Goal: Task Accomplishment & Management: Manage account settings

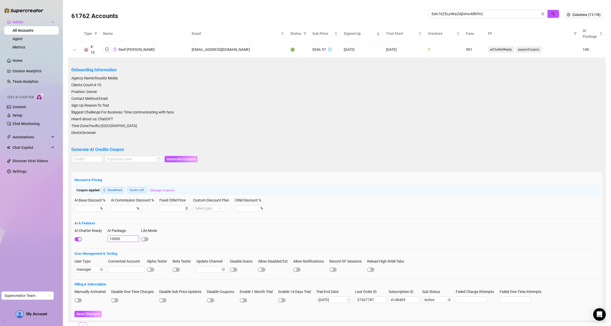
drag, startPoint x: 124, startPoint y: 239, endPoint x: 108, endPoint y: 240, distance: 16.3
click at [108, 239] on input "10000" at bounding box center [123, 239] width 31 height 6
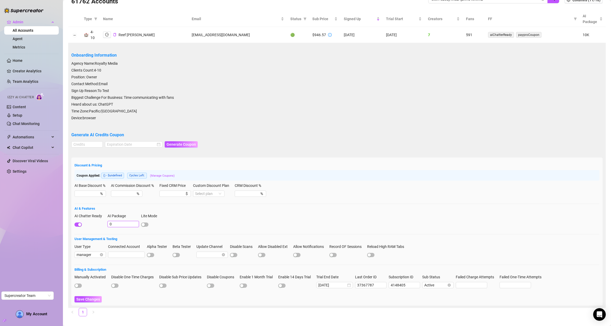
scroll to position [21, 0]
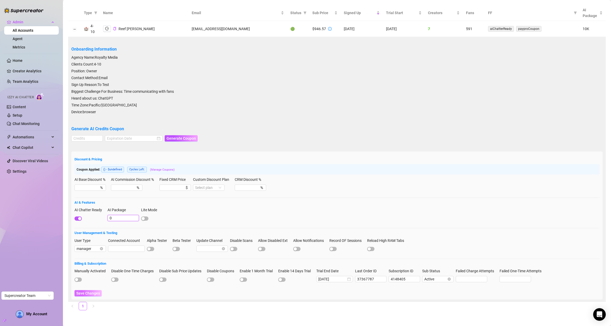
type input "0"
click at [87, 292] on span "Save Changes" at bounding box center [88, 294] width 24 height 4
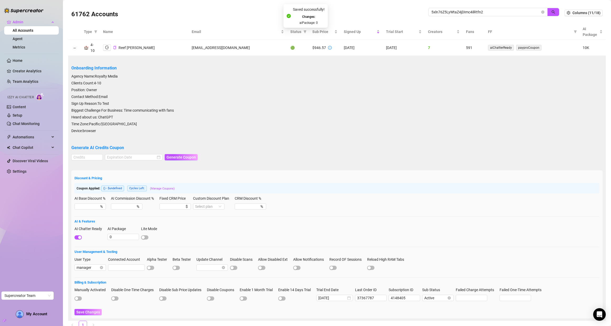
scroll to position [0, 0]
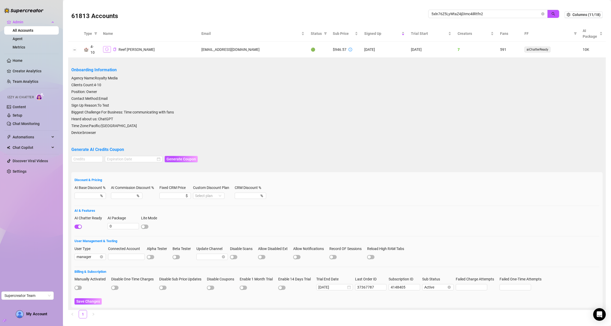
click at [109, 50] on button "button" at bounding box center [107, 49] width 8 height 6
drag, startPoint x: 484, startPoint y: 13, endPoint x: 406, endPoint y: 15, distance: 77.4
click at [406, 15] on div "61813 Accounts 5xln76Z5LyWtaZ4jDImc4ilRtfn2" at bounding box center [318, 15] width 494 height 18
paste input "RP5pwDCR9vhEnLOijicaWcTKS9h"
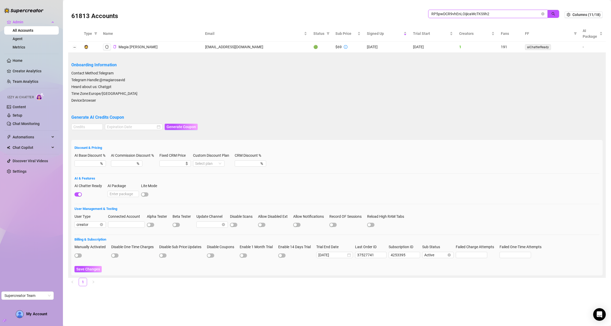
click at [442, 15] on input "RP5pwDCR9vhEnLOijicaWcTKS9h2" at bounding box center [486, 14] width 109 height 6
paste input "jSdknyWZbeY5Gx1lGZZ3BMvbCDF3"
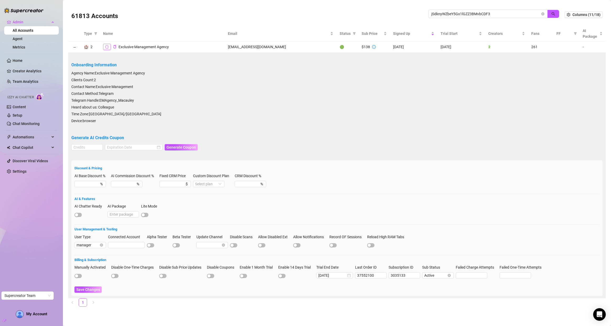
click at [108, 45] on icon "logout" at bounding box center [107, 47] width 4 height 4
click at [109, 48] on button "button" at bounding box center [107, 47] width 8 height 6
click at [448, 11] on input "jSdknyWZbeY5Gx1lGZZ3BMvbCDF3" at bounding box center [486, 14] width 109 height 6
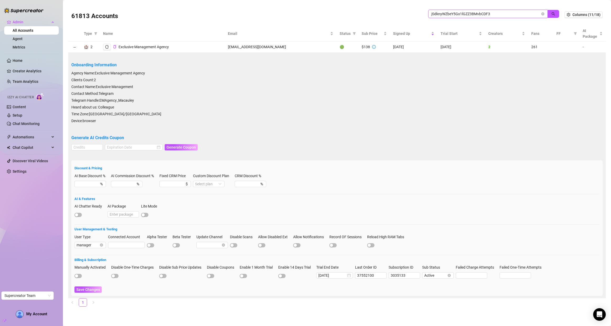
paste input "uniorlav@gmail.com"
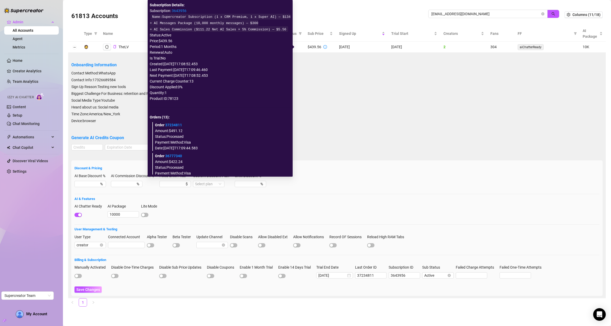
click at [174, 9] on link "3643956" at bounding box center [179, 11] width 15 height 4
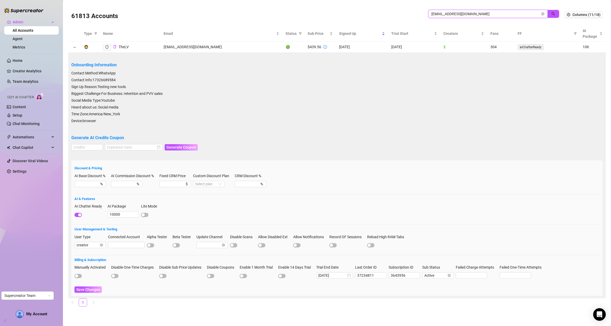
click at [445, 15] on input "juniorlav@gmail.com" at bounding box center [486, 14] width 109 height 6
paste input "WnlqCLiU7vdxlWZsccsfxQwmhRc2"
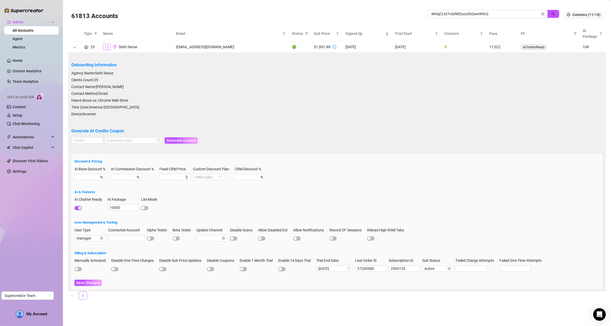
click at [107, 47] on icon "logout" at bounding box center [107, 47] width 4 height 4
click at [442, 8] on div "61813 Accounts WnlqCLiU7vdxlWZsccsfxQwmhRc2" at bounding box center [318, 15] width 494 height 18
click at [441, 12] on input "WnlqCLiU7vdxlWZsccsfxQwmhRc2" at bounding box center [486, 14] width 109 height 6
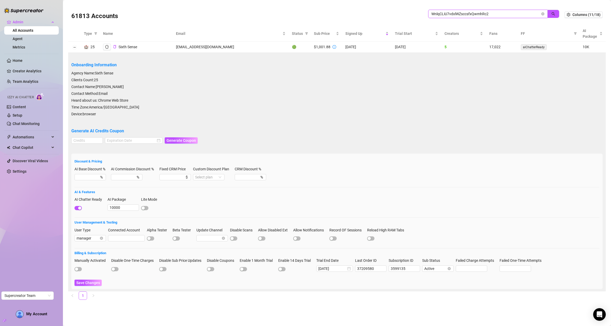
paste input "fx27tmKiKPbNBeL5OmUiHsbRb9m1"
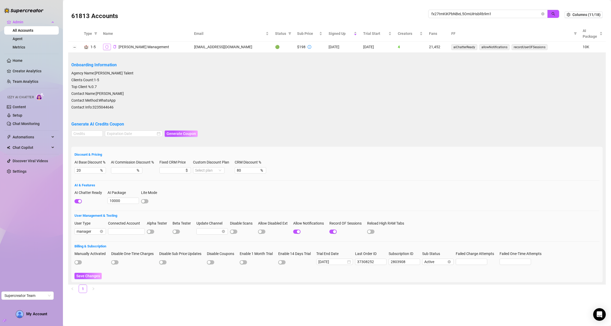
click at [105, 46] on icon "logout" at bounding box center [107, 47] width 4 height 4
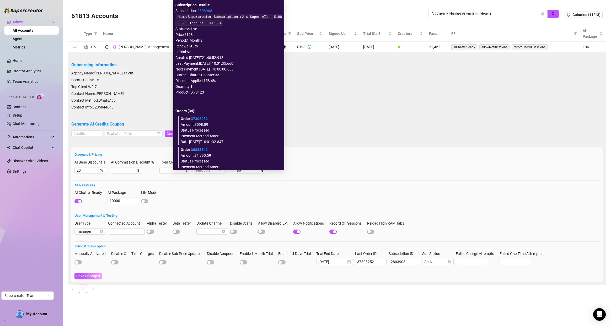
click at [310, 47] on icon "info-circle" at bounding box center [310, 47] width 1 height 2
click at [202, 11] on link "2803908" at bounding box center [205, 11] width 15 height 4
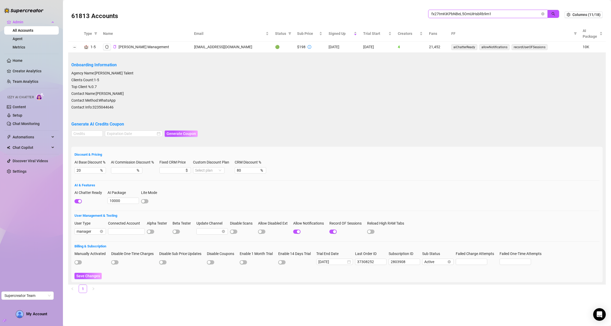
click at [437, 14] on input "fx27tmKiKPbNBeL5OmUiHsbRb9m1" at bounding box center [486, 14] width 109 height 6
paste input "s1FqdECcCqdinIcpDlVAtNmVvss2"
type input "s1FqdECcCqdinIcpDlVAtNmVvss2"
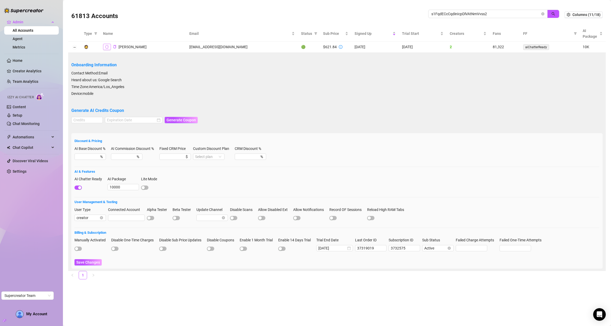
click at [106, 46] on icon "logout" at bounding box center [107, 47] width 4 height 4
click at [126, 189] on input "10000" at bounding box center [123, 187] width 31 height 6
type input "9500"
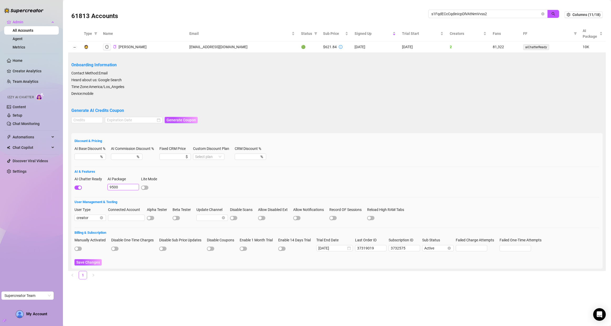
click at [75, 260] on button "Save Changes" at bounding box center [88, 263] width 27 height 6
drag, startPoint x: 500, startPoint y: 15, endPoint x: 414, endPoint y: 14, distance: 86.9
click at [414, 14] on div "61813 Accounts s1FqdECcCqdinIcpDlVAtNmVvss2" at bounding box center [318, 15] width 494 height 18
paste input "MyxYowQJyYNgLg5s030png2iA7r1"
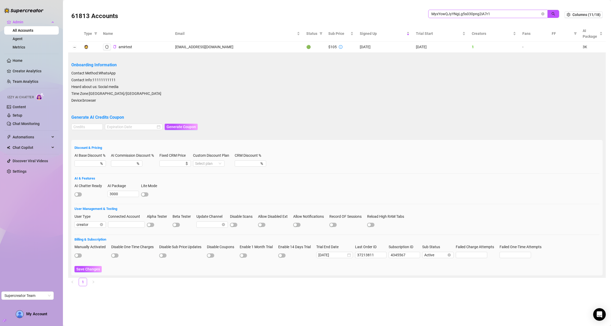
click at [443, 10] on span "MyxYowQJyYNgLg5s030png2iA7r1" at bounding box center [487, 14] width 119 height 8
click at [444, 11] on input "MyxYowQJyYNgLg5s030png2iA7r1" at bounding box center [486, 14] width 109 height 6
click at [444, 12] on input "MyxYowQJyYNgLg5s030png2iA7r1" at bounding box center [486, 14] width 109 height 6
paste input "W32MbZQEoTRUD62DZ2viM2j6V9G3"
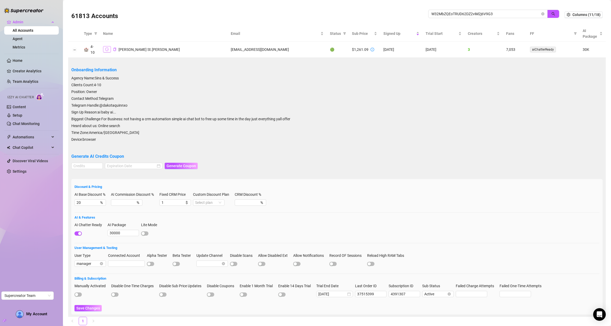
click at [110, 47] on button "button" at bounding box center [107, 49] width 8 height 6
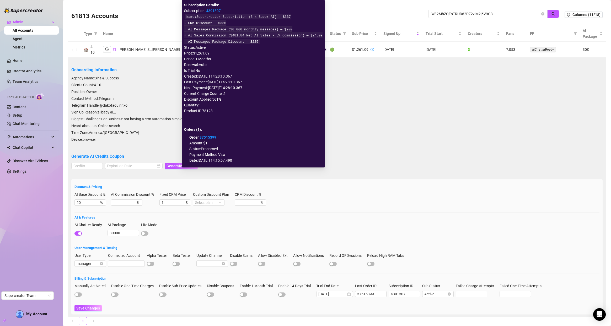
click at [211, 9] on link "4391307" at bounding box center [213, 11] width 15 height 4
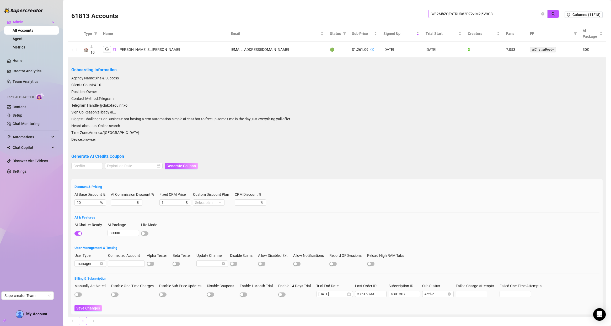
click at [514, 17] on span "W32MbZQEoTRUD62DZ2viM2j6V9G3" at bounding box center [487, 14] width 119 height 8
click at [501, 14] on input "W32MbZQEoTRUD62DZ2viM2j6V9G3" at bounding box center [486, 14] width 109 height 6
paste input "ehPI7FauEtQ1K8iewREWqtGyAG22"
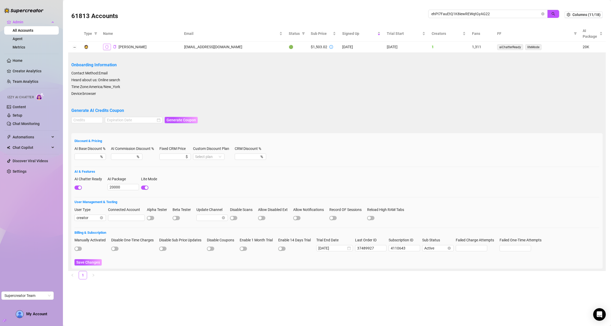
click at [109, 45] on icon "logout" at bounding box center [107, 47] width 4 height 4
click at [443, 14] on input "ehPI7FauEtQ1K8iewREWqtGyAG22" at bounding box center [486, 14] width 109 height 6
paste input "XuKA5Xw3MigXGUyvWMTgYNIWQxd"
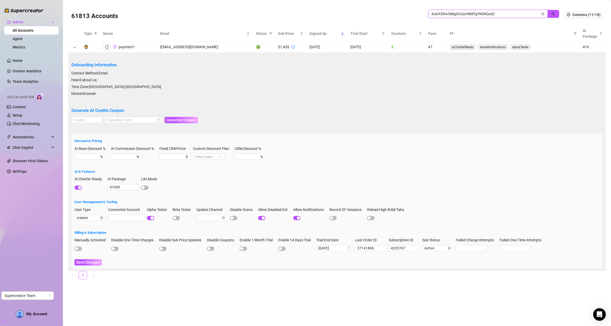
click at [456, 15] on input "XuKA5Xw3MigXGUyvWMTgYNIWQxd2" at bounding box center [486, 14] width 109 height 6
paste input "1FLlk62CPCfqWi4cF4kjVbCU7Fo"
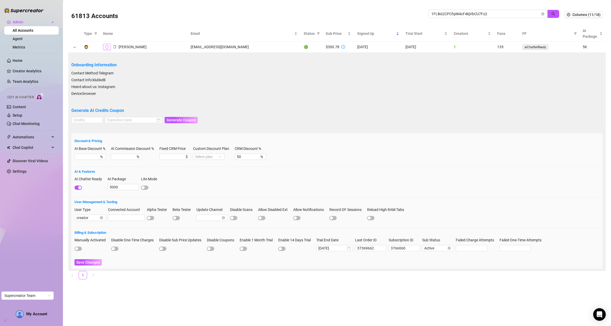
click at [106, 48] on icon "logout" at bounding box center [107, 47] width 4 height 4
click at [468, 15] on input "1FLlk62CPCfqWi4cF4kjVbCU7Fo2" at bounding box center [486, 14] width 109 height 6
paste input "[EMAIL_ADDRESS][DOMAIN_NAME]"
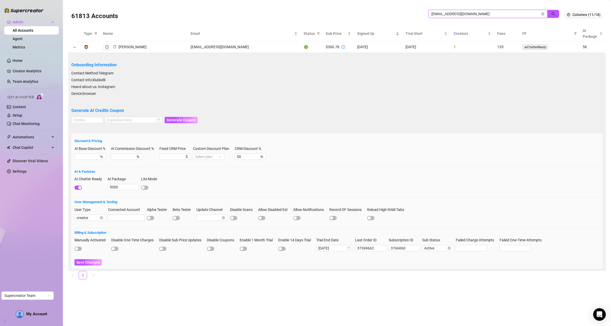
type input "[EMAIL_ADDRESS][DOMAIN_NAME]"
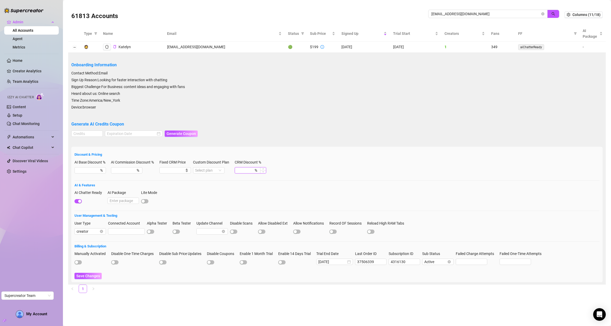
click at [245, 169] on input "CRM Discount %" at bounding box center [245, 171] width 17 height 6
type input "40"
click at [263, 184] on h5 "AI & Features" at bounding box center [337, 185] width 525 height 5
click at [91, 278] on span "Save Changes" at bounding box center [88, 276] width 24 height 4
click at [466, 15] on input "[EMAIL_ADDRESS][DOMAIN_NAME]" at bounding box center [486, 14] width 109 height 6
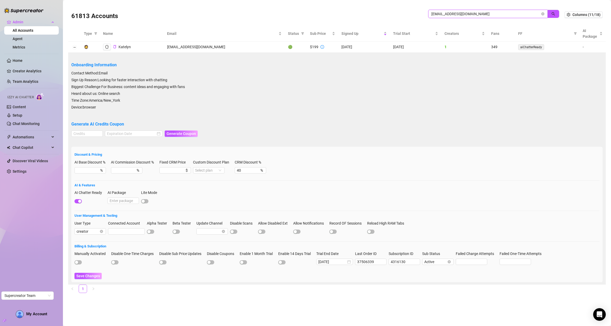
click at [466, 15] on input "[EMAIL_ADDRESS][DOMAIN_NAME]" at bounding box center [486, 14] width 109 height 6
paste input "callieskyelove@gmail"
type input "callieskyelove@gmail.com"
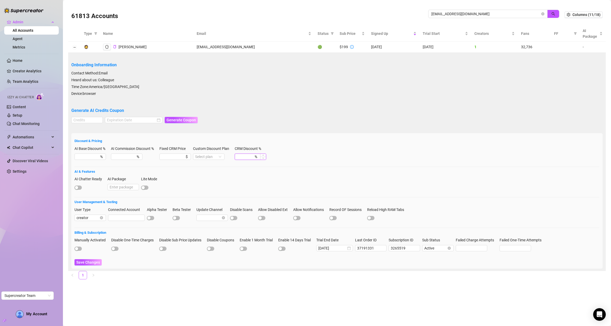
click at [254, 156] on input "CRM Discount %" at bounding box center [245, 157] width 17 height 6
click at [225, 159] on div "Select plan" at bounding box center [208, 157] width 31 height 6
type input "40"
click at [220, 163] on div "Super AI" at bounding box center [211, 166] width 29 height 8
click at [88, 263] on span "Save Changes" at bounding box center [88, 263] width 24 height 4
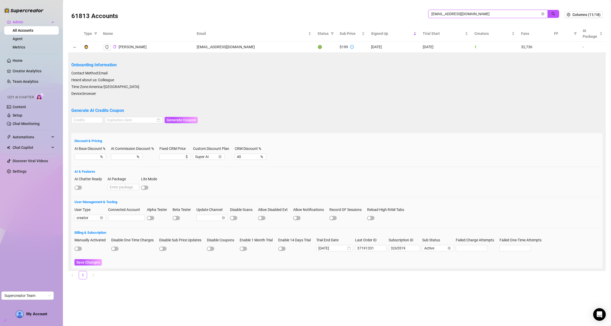
click at [473, 15] on input "callieskyelove@gmail.com" at bounding box center [486, 14] width 109 height 6
paste input "diririnkanta@hot"
type input "diririnkanta@hotmail.com"
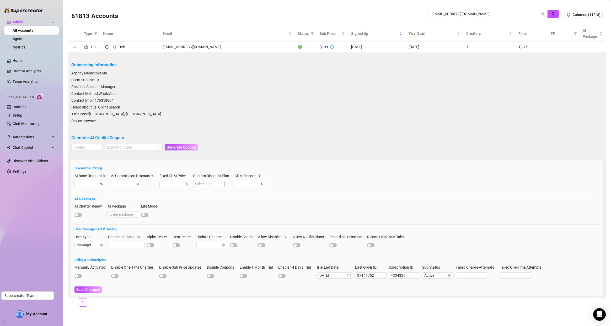
click at [208, 185] on input "Custom Discount Plan" at bounding box center [206, 184] width 23 height 6
click at [212, 193] on div "Super AI" at bounding box center [211, 194] width 23 height 6
click at [252, 184] on input "CRM Discount %" at bounding box center [245, 184] width 17 height 6
type input "40"
click at [87, 292] on button "Save Changes" at bounding box center [88, 290] width 27 height 6
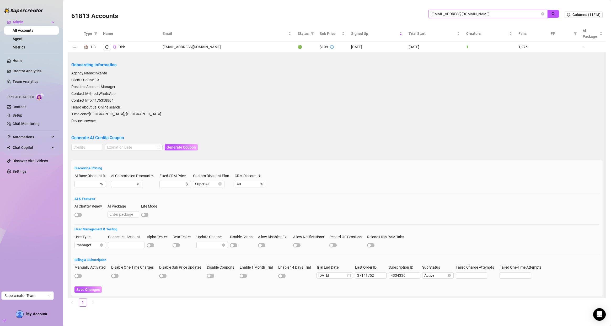
click at [447, 11] on input "diririnkanta@hotmail.com" at bounding box center [486, 14] width 109 height 6
paste input "pitch@alexiagrace.co.uk"
type input "pitch@alexiagrace.co.uk"
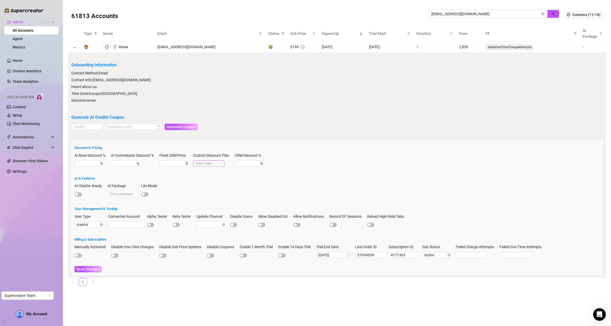
click at [215, 163] on input "Custom Discount Plan" at bounding box center [206, 164] width 23 height 6
click at [216, 173] on div "Super AI" at bounding box center [211, 173] width 23 height 6
click at [250, 162] on input "CRM Discount %" at bounding box center [245, 164] width 17 height 6
type input "40"
click at [85, 273] on div "Save Changes" at bounding box center [337, 269] width 525 height 6
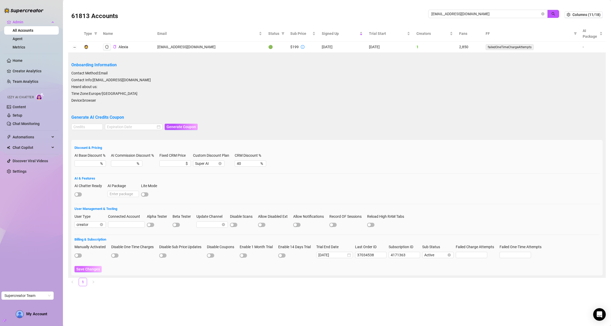
click at [86, 271] on span "Save Changes" at bounding box center [88, 269] width 24 height 4
click at [440, 12] on input "pitch@alexiagrace.co.uk" at bounding box center [486, 14] width 109 height 6
paste input "bailey.sweetdreamz@gmail.com"
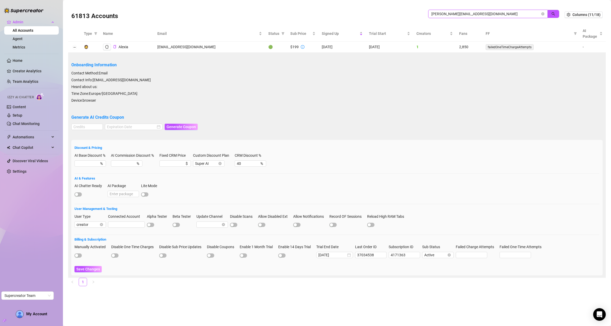
type input "bailey.sweetdreamz@gmail.com"
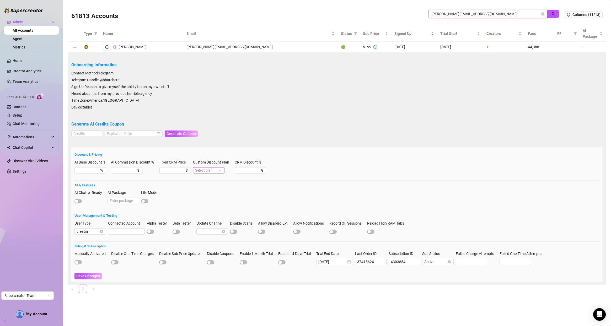
click at [223, 172] on span at bounding box center [208, 171] width 27 height 6
click at [212, 182] on div "Super AI" at bounding box center [211, 180] width 23 height 6
click at [253, 170] on input "CRM Discount %" at bounding box center [245, 171] width 17 height 6
type input "40"
click at [82, 279] on button "Save Changes" at bounding box center [88, 276] width 27 height 6
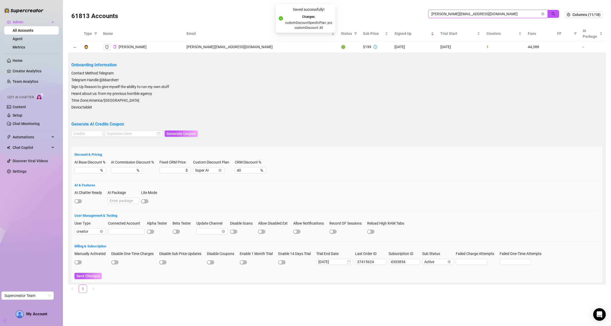
click at [452, 15] on input "bailey.sweetdreamz@gmail.com" at bounding box center [486, 14] width 109 height 6
paste input "theavadahlia"
type input "theavadahlia@gmail.com"
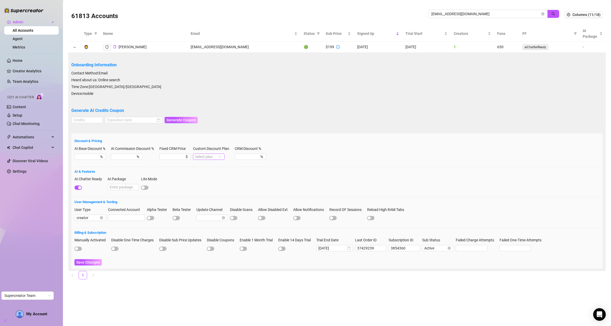
click at [206, 157] on input "Custom Discount Plan" at bounding box center [206, 157] width 23 height 6
click at [214, 168] on div "Super AI" at bounding box center [211, 166] width 23 height 6
click at [254, 157] on input "CRM Discount %" at bounding box center [245, 157] width 17 height 6
type input "40"
click at [75, 260] on button "Save Changes" at bounding box center [88, 263] width 27 height 6
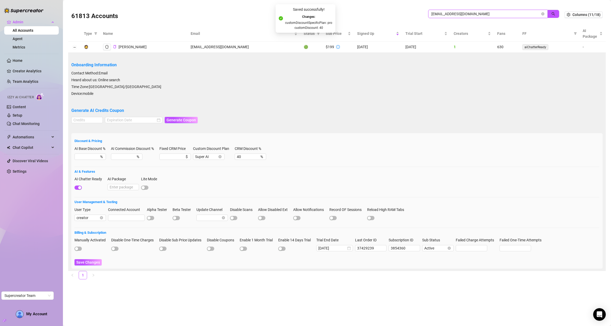
click at [441, 15] on input "theavadahlia@gmail.com" at bounding box center [486, 14] width 109 height 6
paste input "illyandjamieof"
type input "tillyandjamieof@gmail.com"
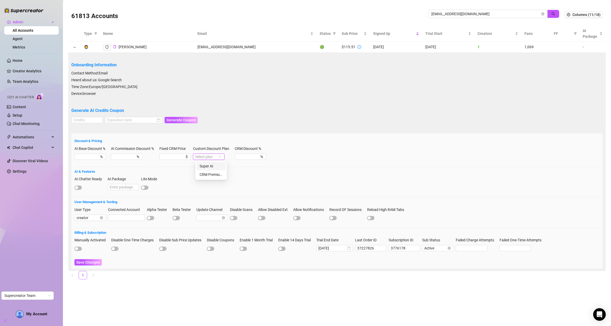
click at [205, 157] on input "Custom Discount Plan" at bounding box center [206, 157] width 23 height 6
click at [209, 166] on div "Super AI" at bounding box center [211, 166] width 23 height 6
click at [260, 156] on div "%" at bounding box center [250, 157] width 31 height 6
type input "40"
drag, startPoint x: 93, startPoint y: 261, endPoint x: 102, endPoint y: 251, distance: 13.8
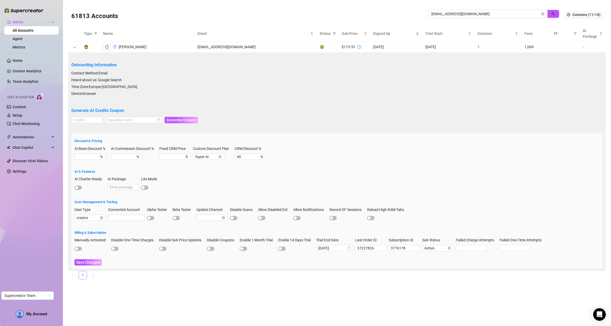
click at [93, 261] on span "Save Changes" at bounding box center [88, 263] width 24 height 4
click at [108, 47] on icon "logout" at bounding box center [107, 47] width 4 height 4
click at [472, 8] on div "61813 Accounts tillyandjamieof@gmail.com" at bounding box center [318, 15] width 494 height 18
click at [473, 10] on span "tillyandjamieof@gmail.com" at bounding box center [487, 14] width 119 height 8
click at [473, 17] on span "tillyandjamieof@gmail.com" at bounding box center [487, 14] width 119 height 8
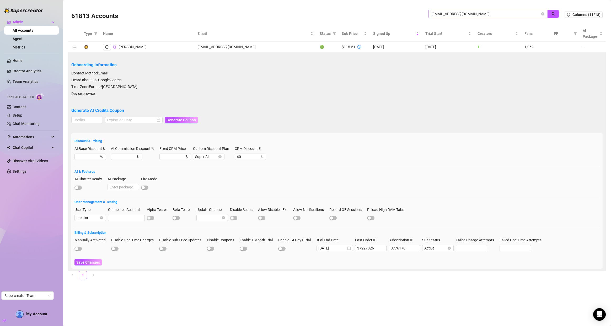
click at [473, 17] on span "tillyandjamieof@gmail.com" at bounding box center [487, 14] width 119 height 8
click at [469, 14] on input "tillyandjamieof@gmail.com" at bounding box center [486, 14] width 109 height 6
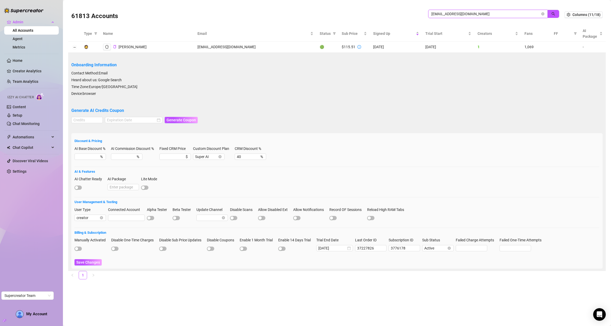
paste input "anitaplayaxxx"
type input "anitaplayaxxx@gmail.com"
click at [200, 154] on input "Custom Discount Plan" at bounding box center [206, 157] width 23 height 6
click at [209, 166] on div "Super AI" at bounding box center [211, 166] width 23 height 6
click at [253, 157] on input "CRM Discount %" at bounding box center [245, 157] width 17 height 6
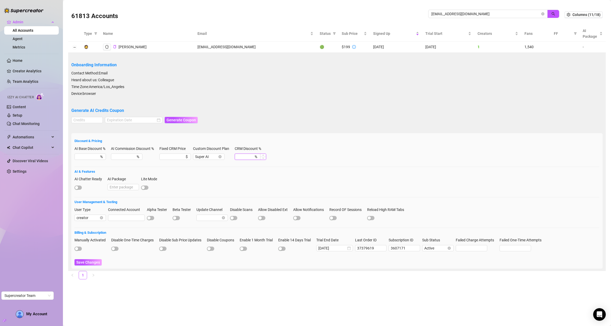
type input "1"
type input "40"
click at [241, 183] on div "AI Chatter Ready AI Package Lite Mode" at bounding box center [337, 185] width 525 height 19
click at [92, 265] on span "Save Changes" at bounding box center [88, 263] width 24 height 4
click at [94, 263] on span "Save Changes" at bounding box center [88, 263] width 24 height 4
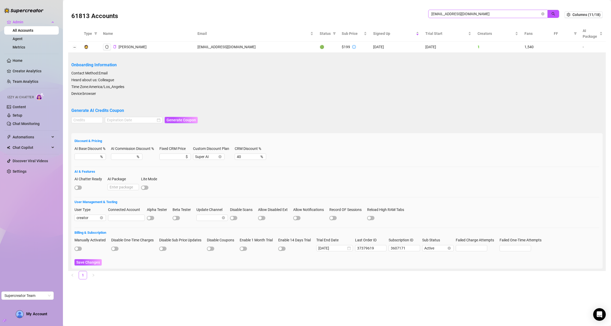
click at [442, 18] on span "anitaplayaxxx@gmail.com" at bounding box center [487, 14] width 119 height 8
click at [440, 14] on input "anitaplayaxxx@gmail.com" at bounding box center [486, 14] width 109 height 6
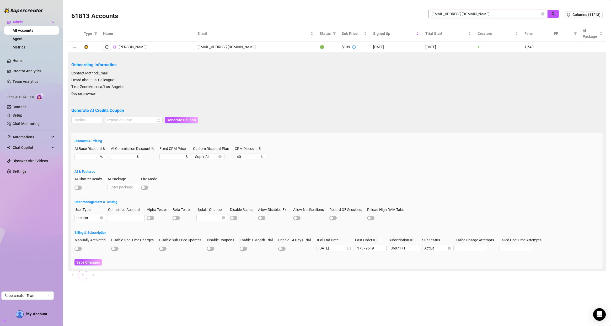
paste input "schoenberg@schoenberg360.de"
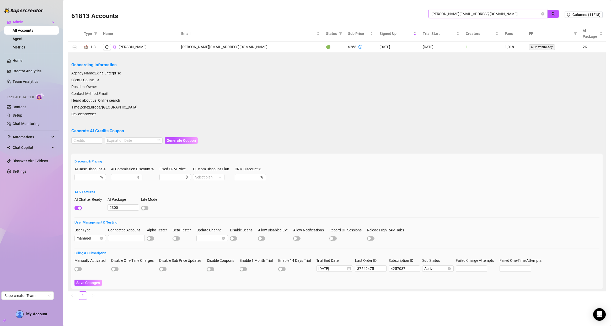
click at [494, 16] on input "schoenberg@schoenberg360.de" at bounding box center [486, 14] width 109 height 6
paste input "tillyandjamieof@gmail.com"
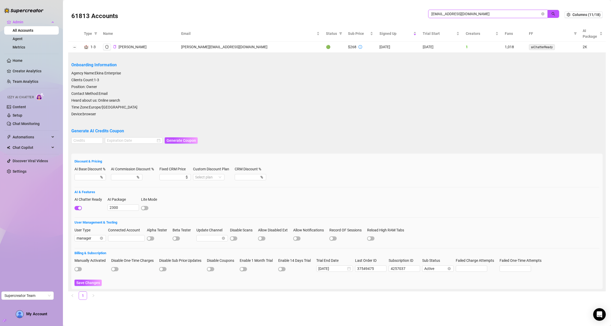
type input "tillyandjamieof@gmail.com"
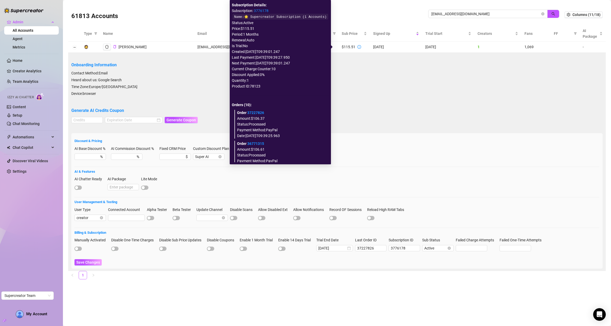
click at [358, 47] on icon "info-circle" at bounding box center [360, 47] width 4 height 4
click at [258, 9] on link "3776178" at bounding box center [261, 11] width 15 height 4
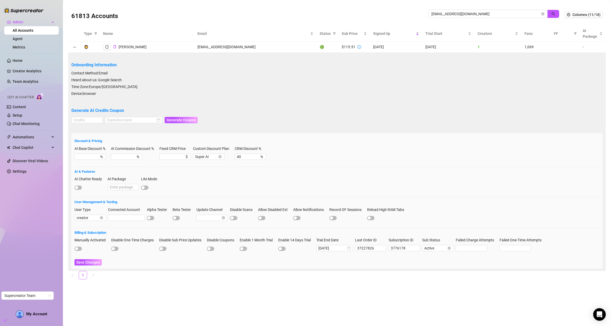
click at [354, 12] on div "61813 Accounts" at bounding box center [249, 15] width 357 height 18
click at [85, 264] on span "Save Changes" at bounding box center [88, 263] width 24 height 4
click at [267, 78] on div "Onboarding Information Contact Method: Email Heard about us: Google Search Time…" at bounding box center [337, 76] width 532 height 42
click at [254, 25] on div "Click to sort ascending" at bounding box center [238, 23] width 41 height 10
click at [325, 15] on div "61813 Accounts" at bounding box center [249, 15] width 357 height 18
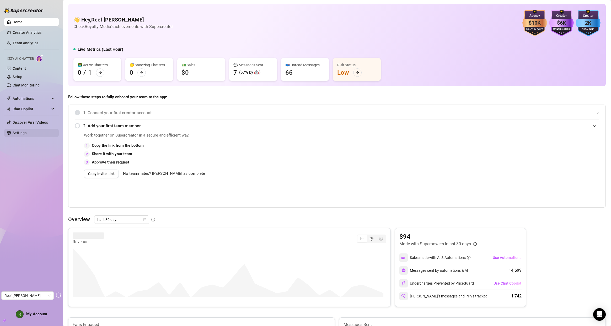
click at [27, 131] on link "Settings" at bounding box center [20, 133] width 14 height 4
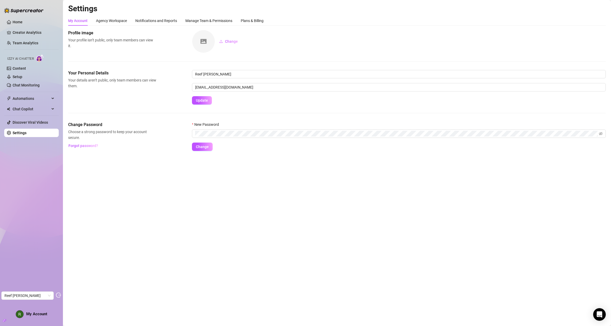
click at [27, 135] on link "Settings" at bounding box center [20, 133] width 14 height 4
click at [259, 15] on div "Settings My Account Agency Workspace Notifications and Reports Manage Team & Pe…" at bounding box center [337, 81] width 538 height 154
click at [255, 21] on div "Plans & Billing" at bounding box center [252, 21] width 23 height 6
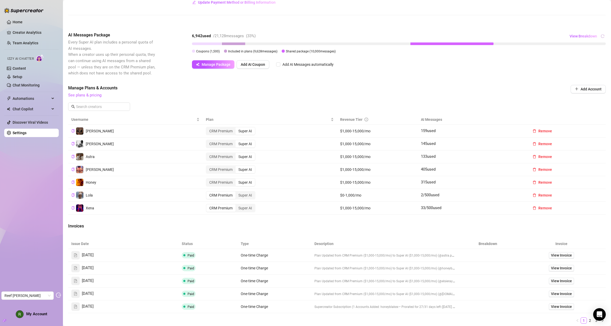
scroll to position [74, 0]
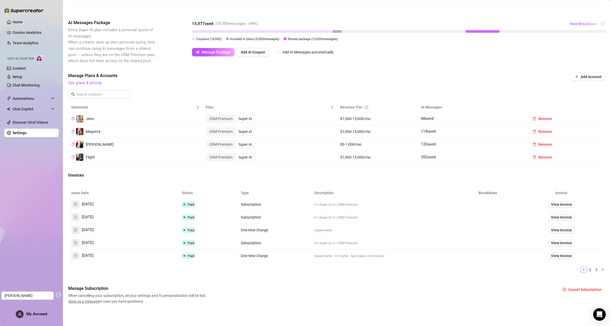
scroll to position [91, 0]
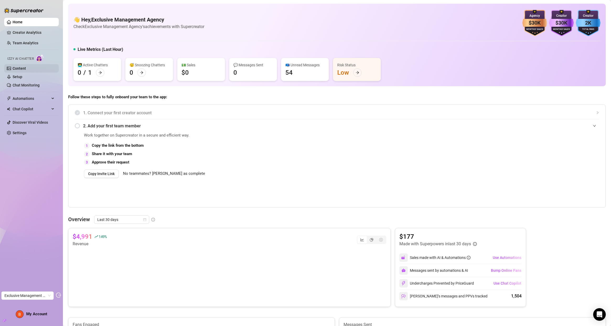
click at [26, 69] on link "Content" at bounding box center [19, 68] width 13 height 4
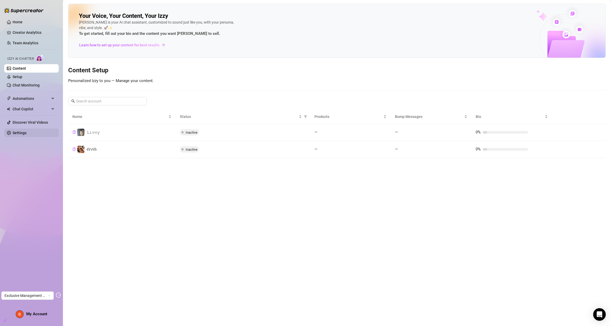
click at [18, 135] on link "Settings" at bounding box center [20, 133] width 14 height 4
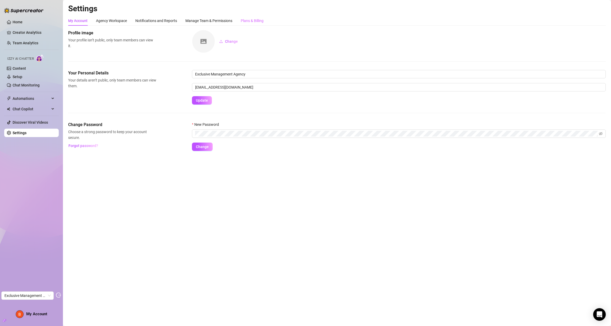
click at [245, 24] on div "Plans & Billing" at bounding box center [252, 21] width 23 height 10
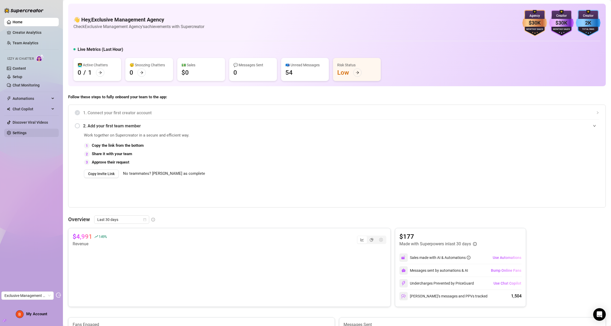
click at [19, 129] on ul "Home Creator Analytics Team Analytics Izzy AI Chatter Content Setup Chat Monito…" at bounding box center [31, 78] width 55 height 124
click at [19, 131] on link "Settings" at bounding box center [20, 133] width 14 height 4
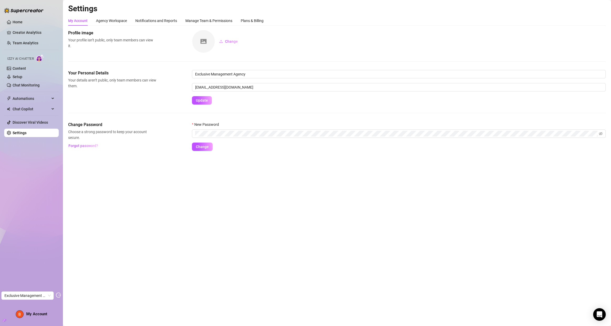
click at [19, 131] on link "Settings" at bounding box center [20, 133] width 14 height 4
click at [263, 17] on div "Plans & Billing" at bounding box center [252, 21] width 23 height 10
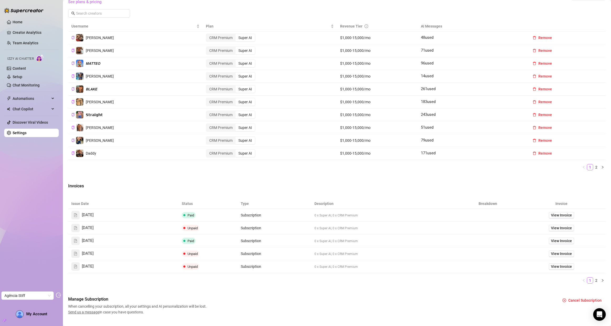
scroll to position [172, 0]
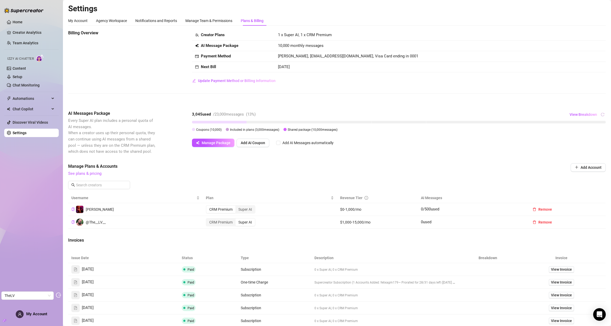
click at [250, 224] on div "Super AI" at bounding box center [245, 222] width 19 height 7
click at [237, 220] on input "Super AI" at bounding box center [237, 220] width 0 height 0
click at [567, 270] on span "View Invoice" at bounding box center [561, 270] width 21 height 6
click at [554, 270] on span "View Invoice" at bounding box center [561, 270] width 21 height 6
click at [553, 283] on span "View Invoice" at bounding box center [561, 283] width 21 height 6
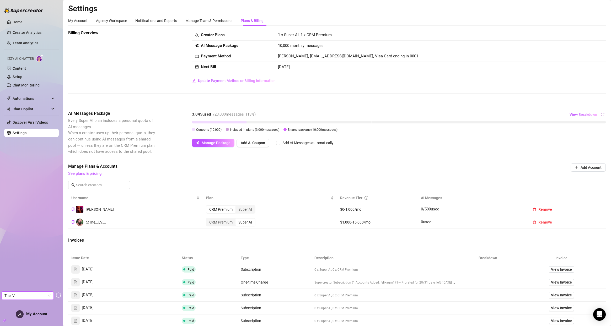
click at [29, 296] on span "TheLV" at bounding box center [27, 296] width 46 height 8
click at [30, 315] on span "My Account" at bounding box center [36, 314] width 21 height 5
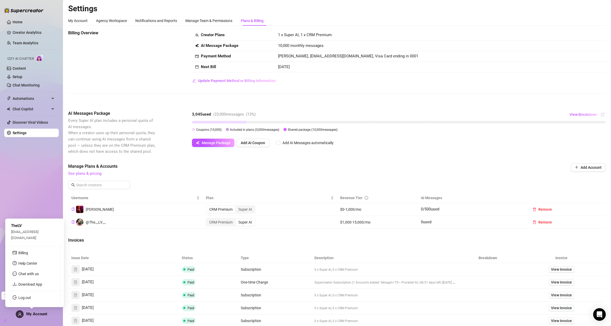
click at [25, 240] on span "juniorlav@gmail.com" at bounding box center [25, 235] width 28 height 10
copy span "juniorlav@gmail.com"
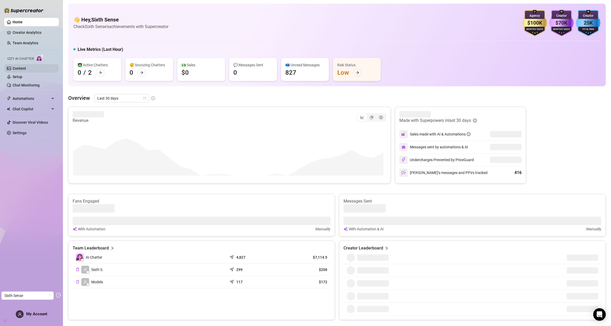
click at [19, 67] on link "Content" at bounding box center [19, 68] width 13 height 4
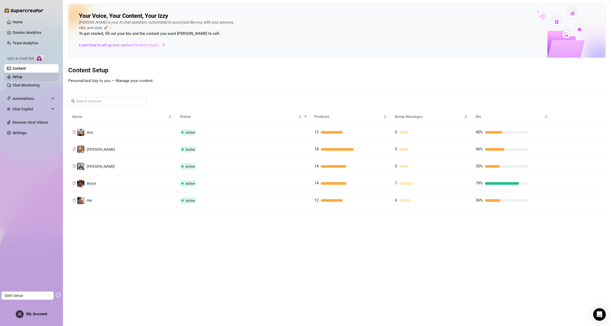
click at [22, 75] on link "Setup" at bounding box center [18, 77] width 10 height 4
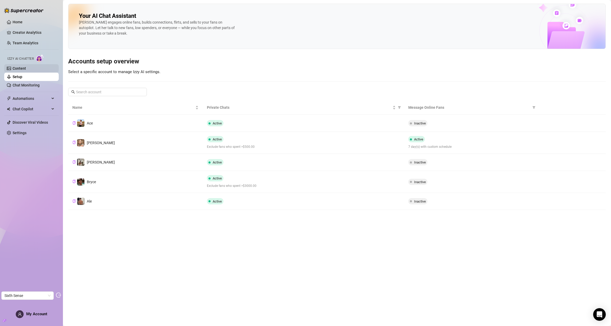
click at [26, 70] on link "Content" at bounding box center [19, 68] width 13 height 4
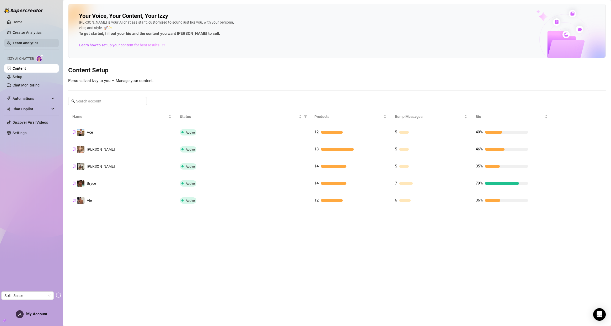
click at [24, 43] on link "Team Analytics" at bounding box center [26, 43] width 26 height 4
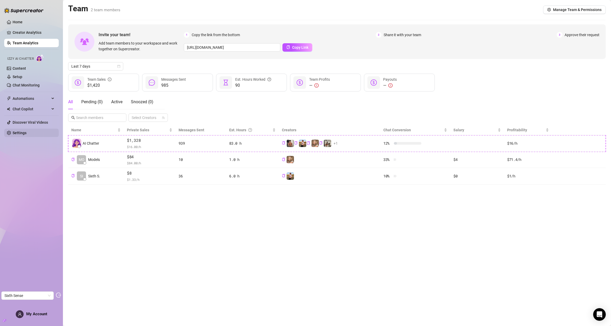
click at [27, 131] on link "Settings" at bounding box center [20, 133] width 14 height 4
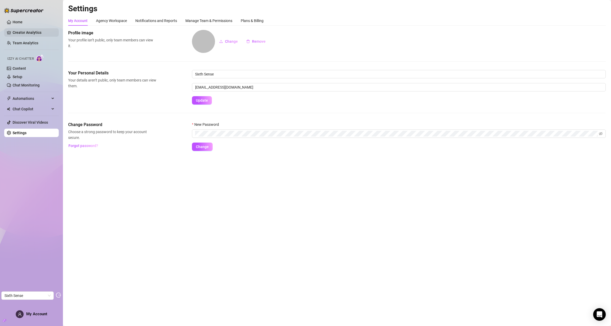
click at [26, 33] on link "Creator Analytics" at bounding box center [34, 32] width 42 height 8
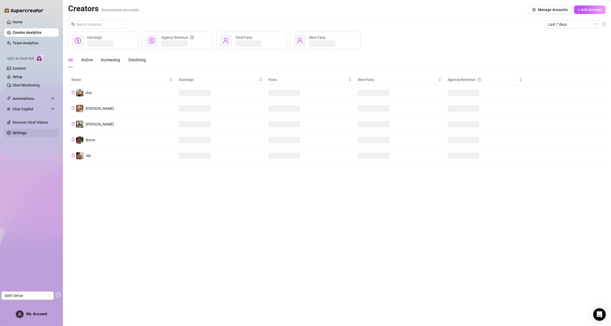
click at [27, 135] on link "Settings" at bounding box center [20, 133] width 14 height 4
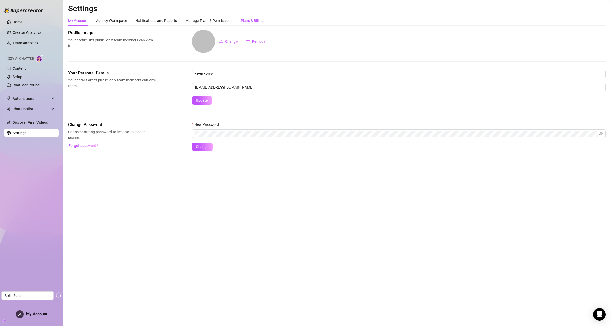
click at [256, 20] on div "Plans & Billing" at bounding box center [252, 21] width 23 height 6
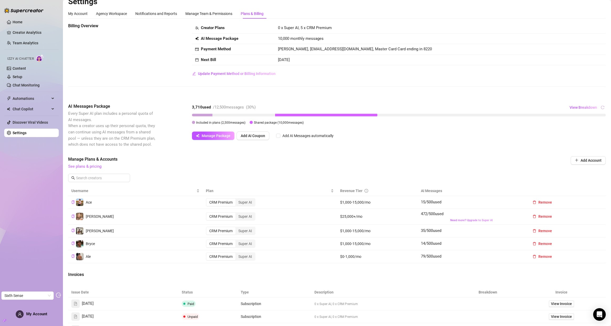
scroll to position [107, 0]
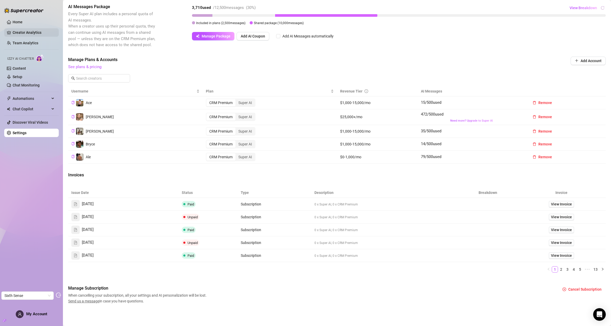
click at [22, 31] on link "Creator Analytics" at bounding box center [34, 32] width 42 height 8
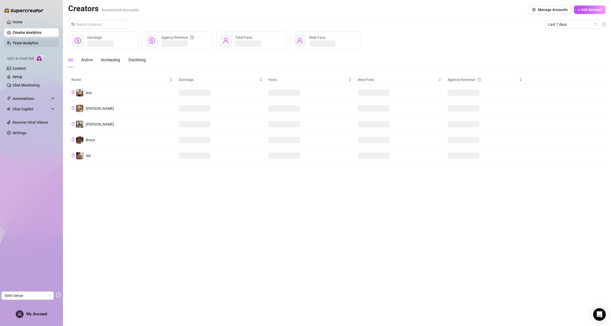
click at [22, 45] on link "Team Analytics" at bounding box center [26, 43] width 26 height 4
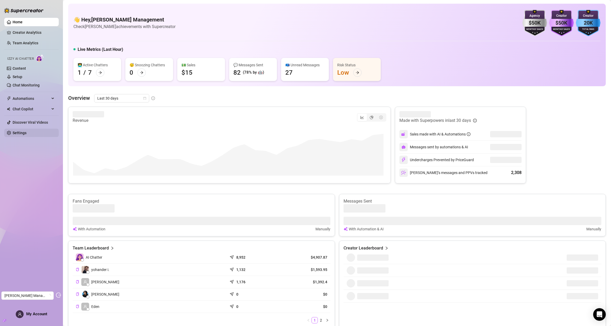
click at [27, 133] on link "Settings" at bounding box center [20, 133] width 14 height 4
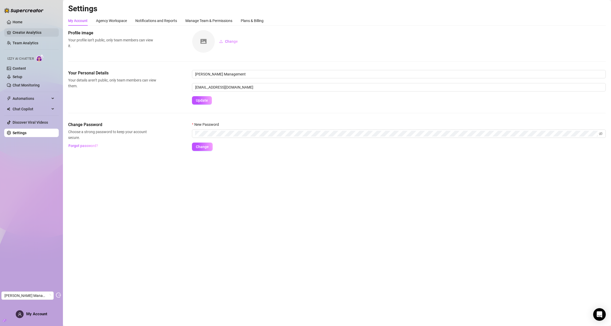
click at [44, 34] on link "Creator Analytics" at bounding box center [34, 32] width 42 height 8
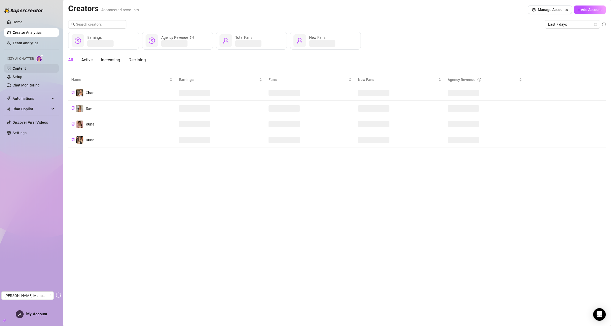
click at [23, 71] on link "Content" at bounding box center [19, 68] width 13 height 4
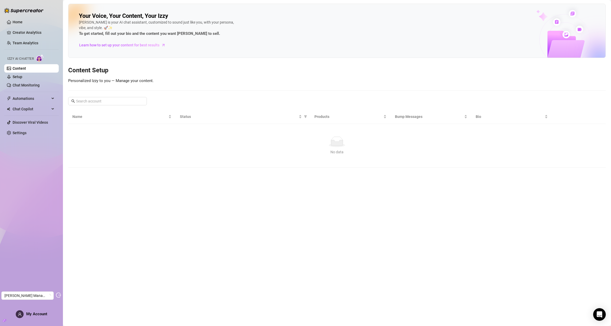
click at [23, 67] on link "Content" at bounding box center [19, 68] width 13 height 4
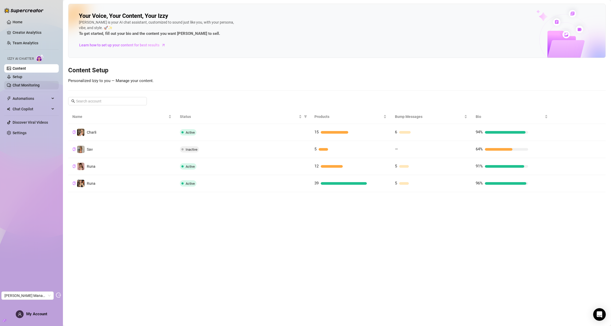
click at [19, 86] on link "Chat Monitoring" at bounding box center [26, 85] width 27 height 4
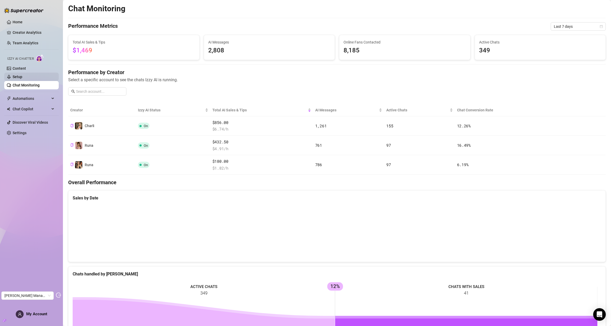
click at [22, 76] on link "Setup" at bounding box center [18, 77] width 10 height 4
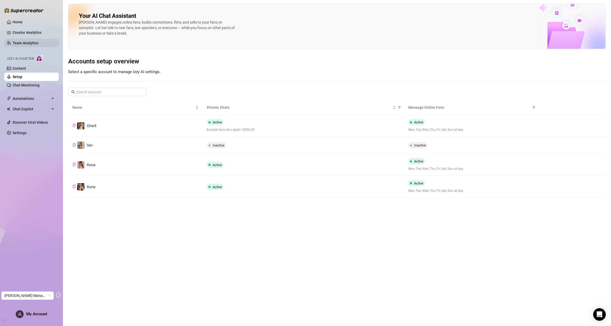
click at [25, 43] on link "Team Analytics" at bounding box center [26, 43] width 26 height 4
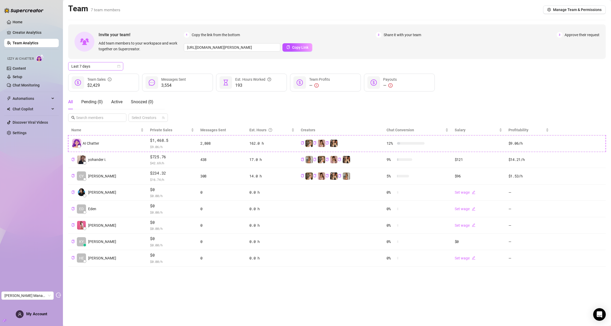
click at [118, 65] on icon "calendar" at bounding box center [118, 66] width 3 height 3
click at [94, 93] on div "Last 30 days" at bounding box center [95, 94] width 47 height 6
click at [27, 135] on link "Settings" at bounding box center [20, 133] width 14 height 4
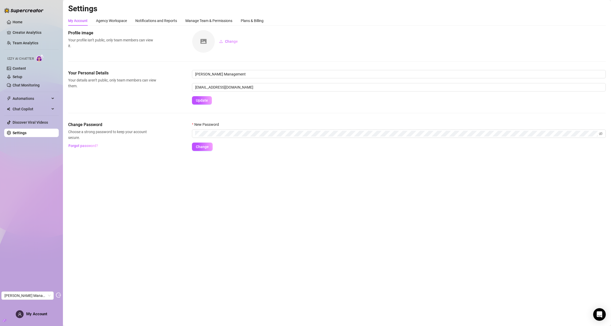
click at [254, 26] on div "My Account Agency Workspace Notifications and Reports Manage Team & Permissions…" at bounding box center [337, 83] width 538 height 135
click at [254, 22] on div "Plans & Billing" at bounding box center [252, 21] width 23 height 6
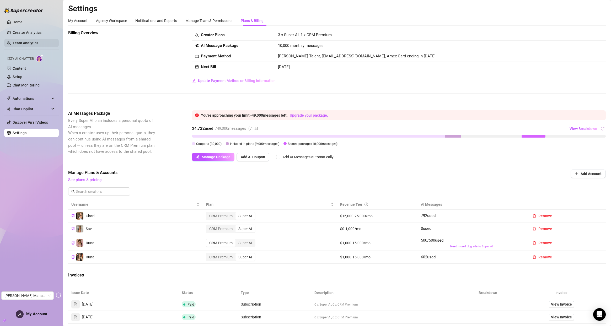
click at [34, 45] on link "Team Analytics" at bounding box center [26, 43] width 26 height 4
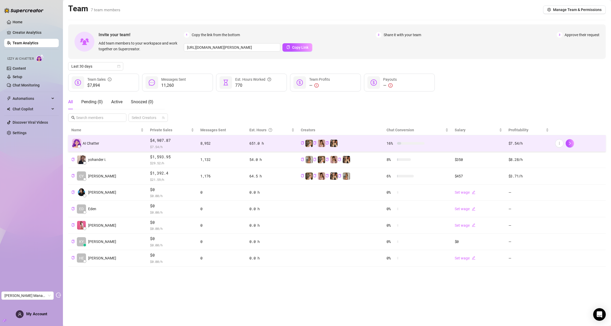
click at [575, 141] on div at bounding box center [578, 143] width 47 height 8
click at [573, 145] on button "button" at bounding box center [570, 143] width 8 height 8
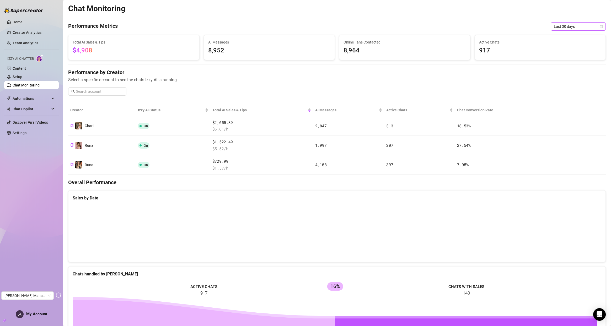
click at [599, 26] on div "Last 30 days" at bounding box center [578, 26] width 55 height 8
click at [580, 44] on div "Last 7 days" at bounding box center [574, 46] width 47 height 6
click at [26, 66] on link "Content" at bounding box center [19, 68] width 13 height 4
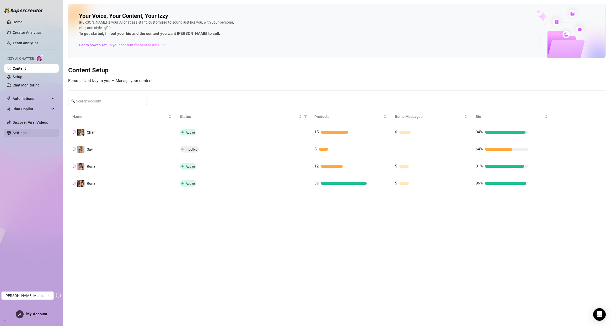
click at [27, 134] on link "Settings" at bounding box center [20, 133] width 14 height 4
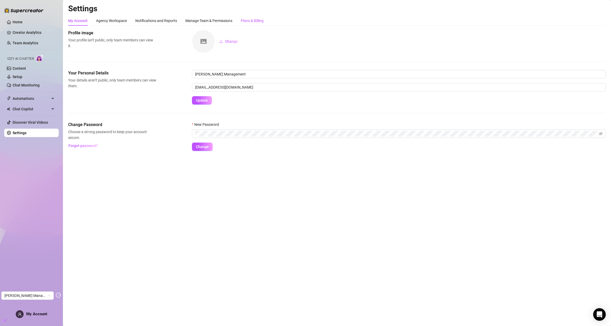
click at [256, 18] on div "Plans & Billing" at bounding box center [252, 21] width 23 height 6
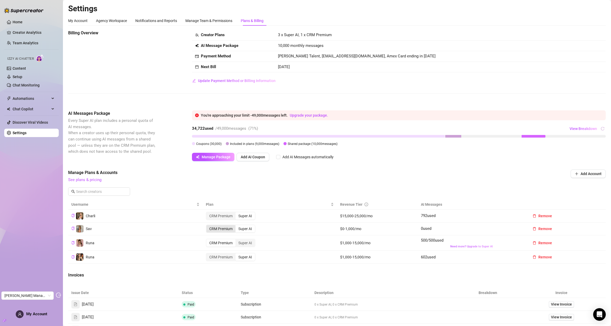
click at [223, 227] on div "CRM Premium" at bounding box center [221, 228] width 29 height 7
click at [208, 226] on input "CRM Premium" at bounding box center [208, 226] width 0 height 0
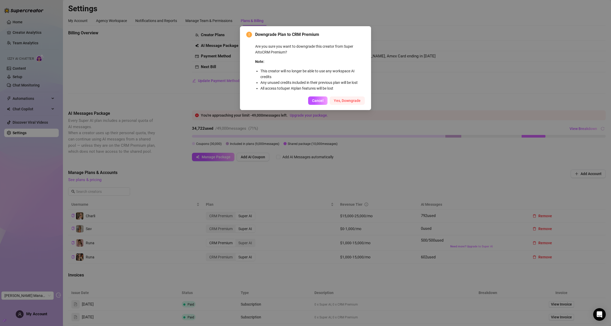
click at [343, 100] on span "Yes, Downgrade" at bounding box center [347, 101] width 27 height 4
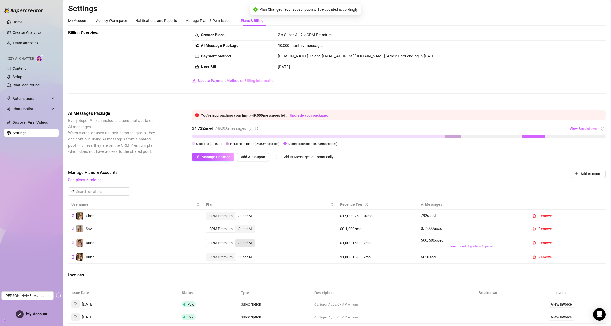
click at [247, 243] on div "Super AI" at bounding box center [245, 243] width 19 height 7
click at [237, 240] on input "Super AI" at bounding box center [237, 240] width 0 height 0
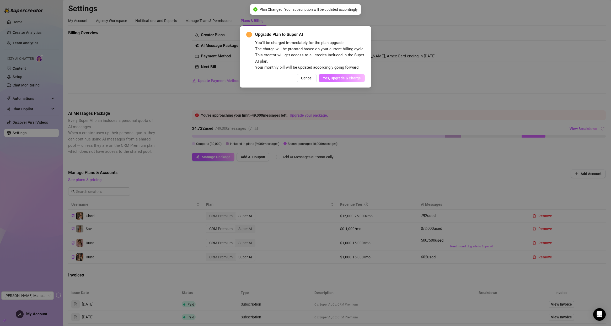
click at [352, 82] on button "Yes, Upgrade & Charge" at bounding box center [342, 78] width 46 height 8
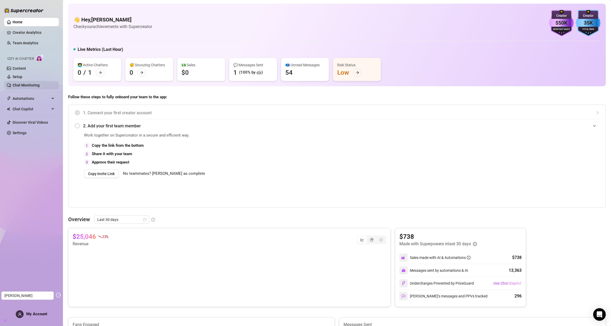
click at [23, 83] on link "Chat Monitoring" at bounding box center [26, 85] width 27 height 4
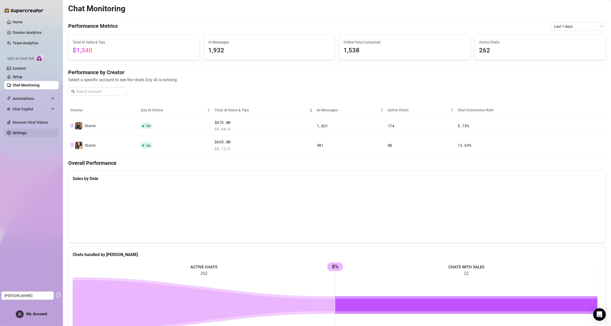
click at [27, 131] on link "Settings" at bounding box center [20, 133] width 14 height 4
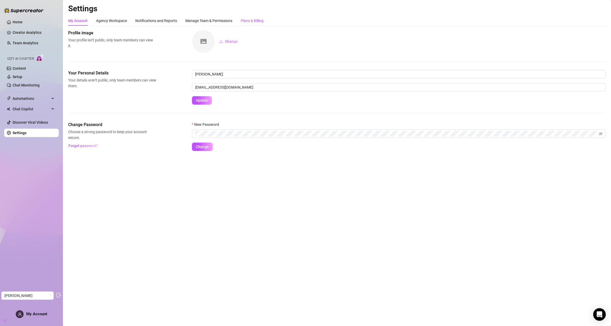
click at [258, 22] on div "Plans & Billing" at bounding box center [252, 21] width 23 height 6
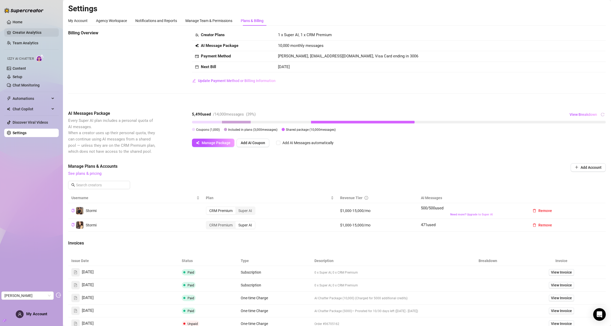
click at [31, 31] on link "Creator Analytics" at bounding box center [34, 32] width 42 height 8
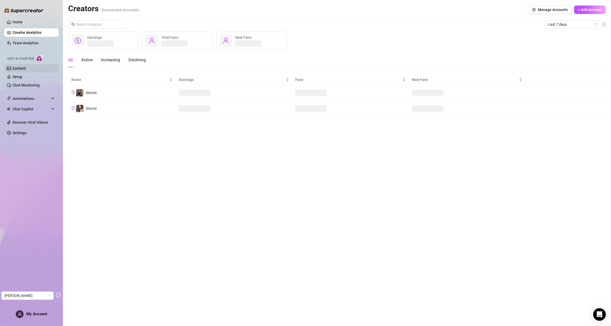
click at [26, 68] on link "Content" at bounding box center [19, 68] width 13 height 4
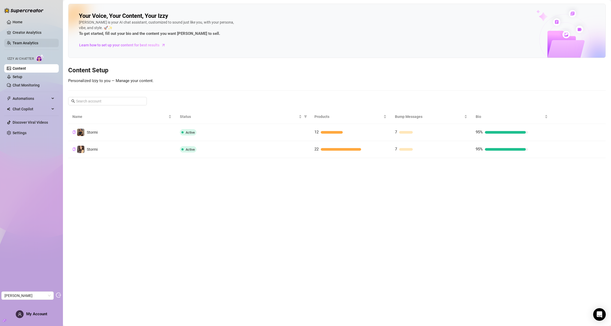
click at [26, 45] on link "Team Analytics" at bounding box center [26, 43] width 26 height 4
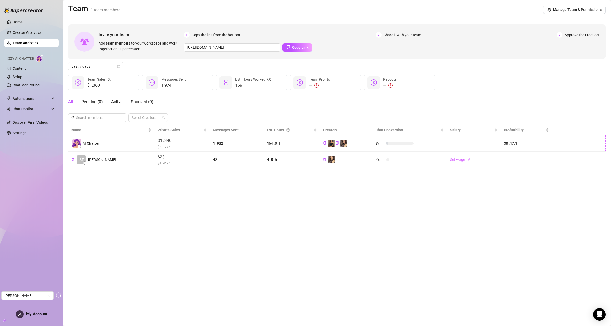
drag, startPoint x: 36, startPoint y: 56, endPoint x: 29, endPoint y: 171, distance: 115.1
click at [29, 171] on div "Home Creator Analytics Team Analytics Izzy AI Chatter Content Setup Chat Monito…" at bounding box center [31, 161] width 55 height 322
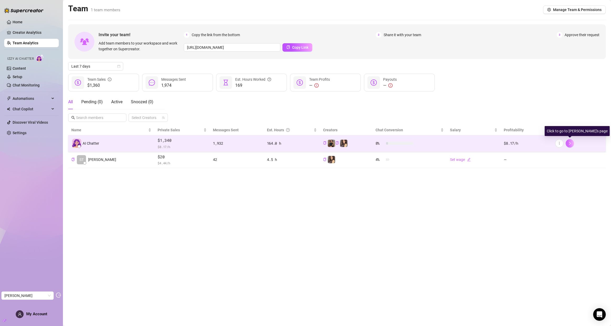
click at [572, 144] on icon "right" at bounding box center [570, 144] width 4 height 4
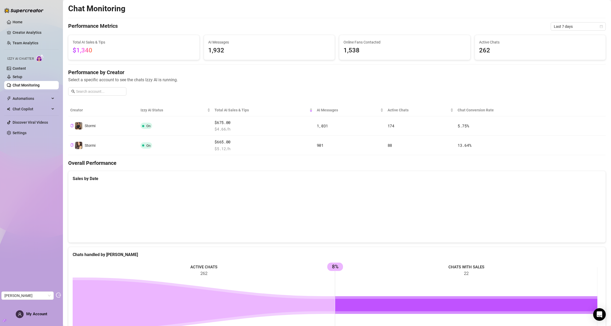
click at [23, 128] on ul "Home Creator Analytics Team Analytics Izzy AI Chatter Content Setup Chat Monito…" at bounding box center [31, 78] width 55 height 124
click at [22, 133] on link "Settings" at bounding box center [20, 133] width 14 height 4
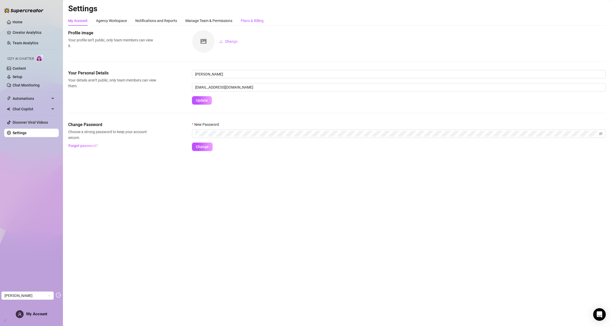
click at [263, 18] on div "Plans & Billing" at bounding box center [252, 21] width 23 height 6
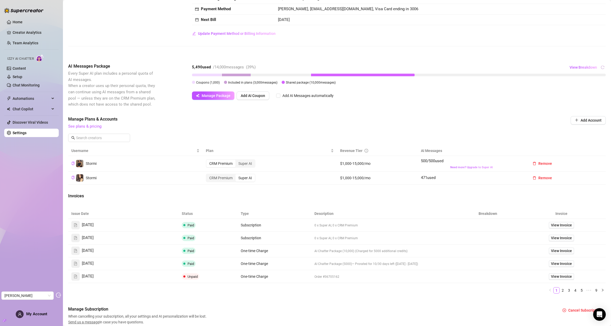
scroll to position [55, 0]
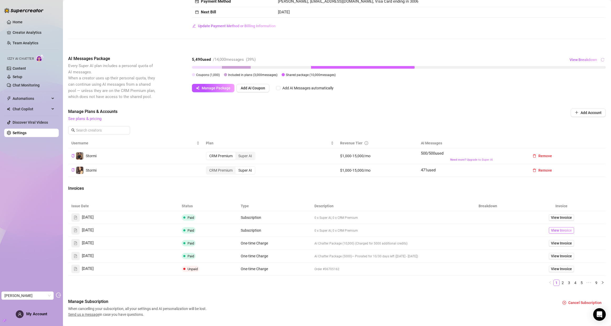
click at [556, 230] on span "View Invoice" at bounding box center [561, 231] width 21 height 6
click at [568, 216] on span "View Invoice" at bounding box center [561, 218] width 21 height 6
click at [241, 156] on div "Super AI" at bounding box center [245, 155] width 19 height 7
click at [237, 153] on input "Super AI" at bounding box center [237, 153] width 0 height 0
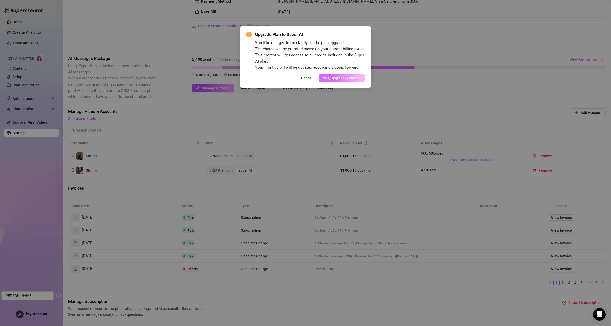
click at [342, 80] on span "Yes, Upgrade & Charge" at bounding box center [342, 78] width 38 height 4
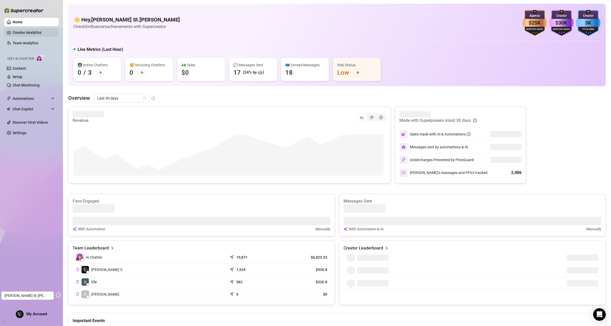
click at [24, 31] on link "Creator Analytics" at bounding box center [34, 32] width 42 height 8
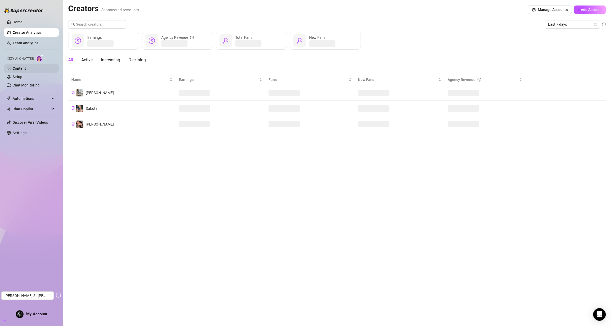
click at [17, 66] on link "Content" at bounding box center [19, 68] width 13 height 4
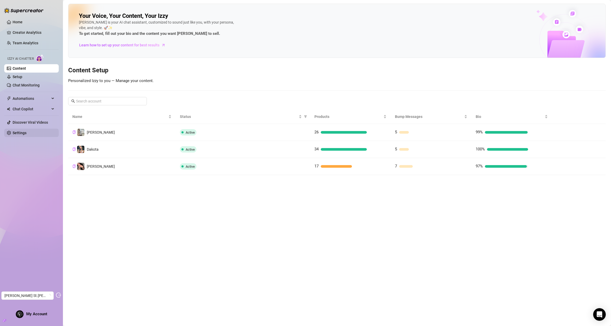
click at [27, 133] on link "Settings" at bounding box center [20, 133] width 14 height 4
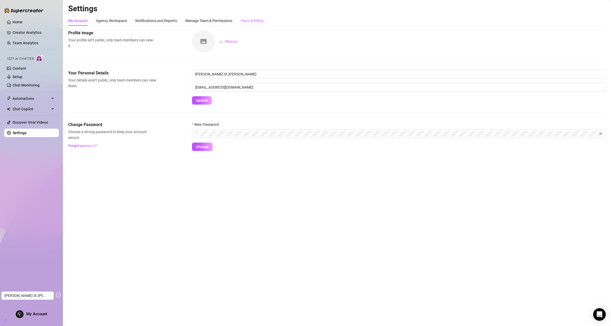
click at [248, 17] on div "Plans & Billing" at bounding box center [252, 21] width 23 height 10
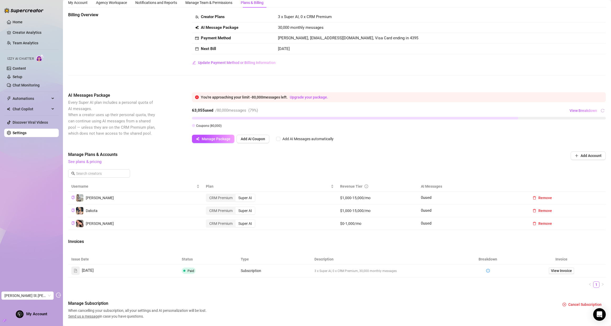
scroll to position [33, 0]
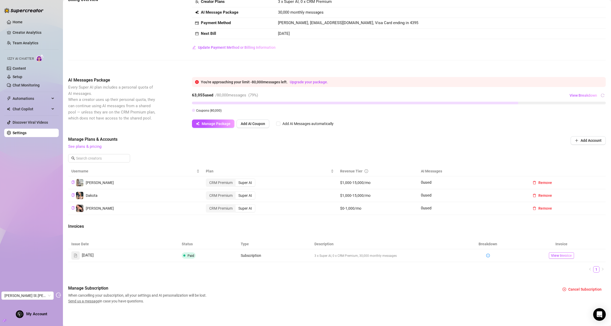
click at [551, 256] on span "View Invoice" at bounding box center [561, 256] width 21 height 6
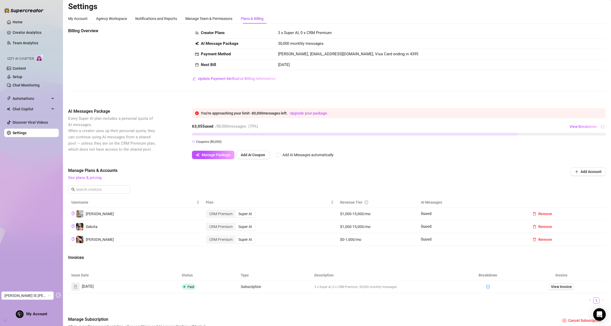
scroll to position [1, 0]
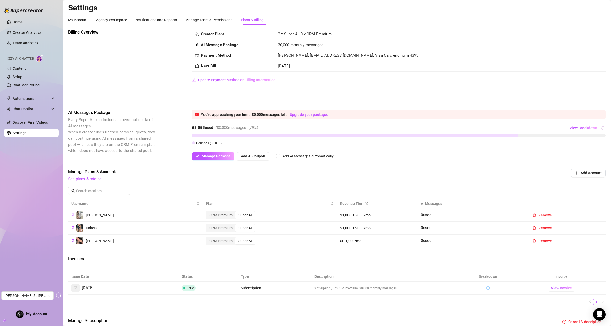
click at [555, 288] on span "View Invoice" at bounding box center [561, 288] width 21 height 6
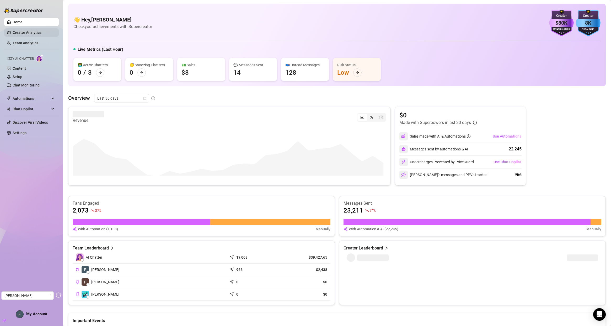
click at [34, 34] on link "Creator Analytics" at bounding box center [34, 32] width 42 height 8
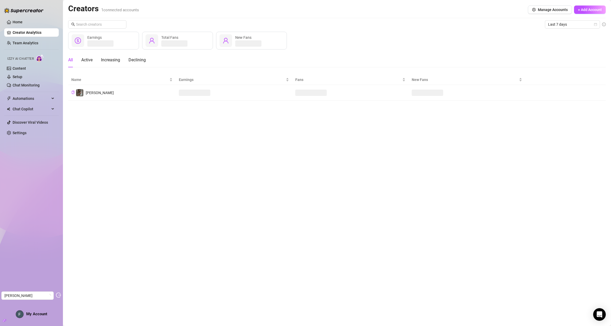
click at [30, 140] on div "Home Creator Analytics Team Analytics Izzy AI Chatter Content Setup Chat Monito…" at bounding box center [31, 161] width 55 height 322
click at [27, 135] on link "Settings" at bounding box center [20, 133] width 14 height 4
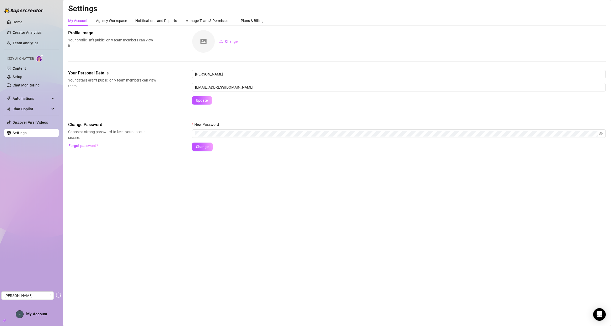
click at [256, 15] on div "Settings My Account Agency Workspace Notifications and Reports Manage Team & Pe…" at bounding box center [337, 81] width 538 height 154
click at [255, 19] on div "Plans & Billing" at bounding box center [252, 21] width 23 height 6
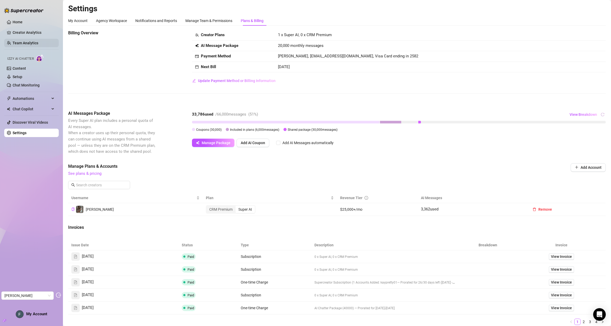
click at [24, 41] on link "Team Analytics" at bounding box center [26, 43] width 26 height 4
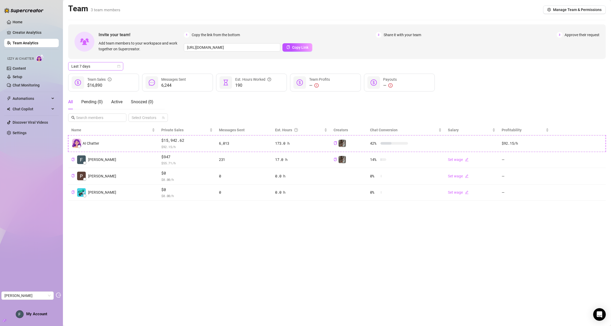
click at [116, 68] on span "Last 7 days" at bounding box center [95, 66] width 49 height 8
click at [100, 96] on div "Last 30 days" at bounding box center [95, 94] width 47 height 6
click at [14, 131] on link "Settings" at bounding box center [20, 133] width 14 height 4
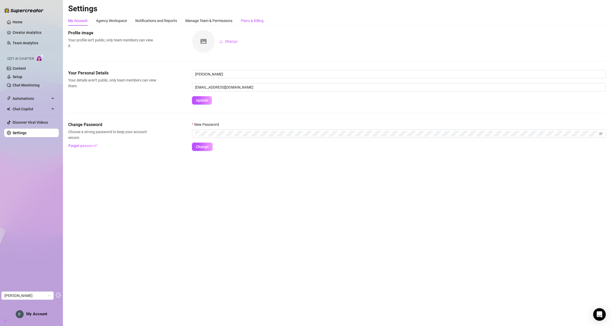
click at [263, 20] on div "Plans & Billing" at bounding box center [252, 21] width 23 height 6
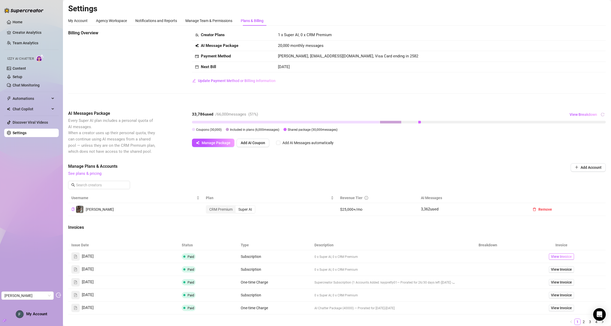
click at [556, 257] on span "View Invoice" at bounding box center [561, 257] width 21 height 6
click at [563, 259] on span "View Invoice" at bounding box center [561, 257] width 21 height 6
click at [563, 272] on span "View Invoice" at bounding box center [561, 270] width 21 height 6
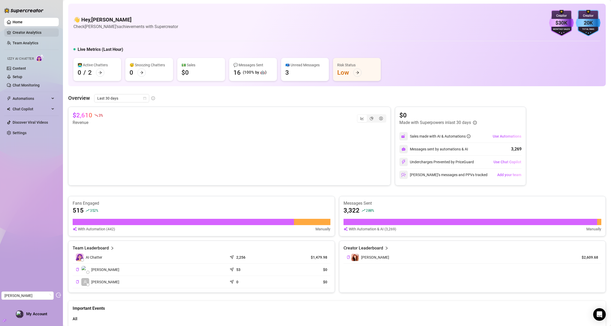
click at [23, 34] on link "Creator Analytics" at bounding box center [34, 32] width 42 height 8
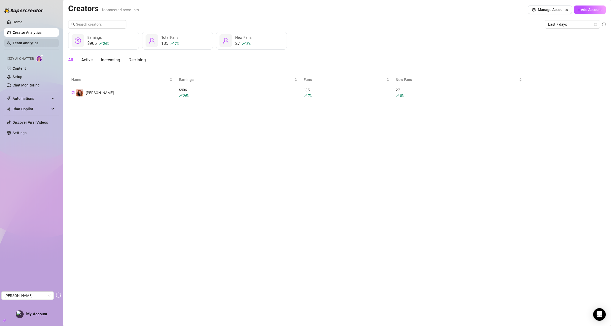
click at [17, 43] on link "Team Analytics" at bounding box center [26, 43] width 26 height 4
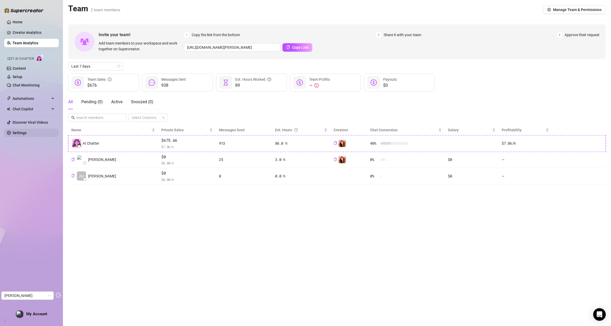
click at [16, 133] on link "Settings" at bounding box center [20, 133] width 14 height 4
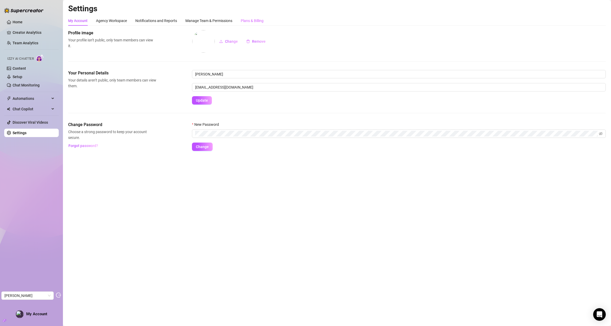
click at [253, 16] on div "Plans & Billing" at bounding box center [252, 21] width 23 height 10
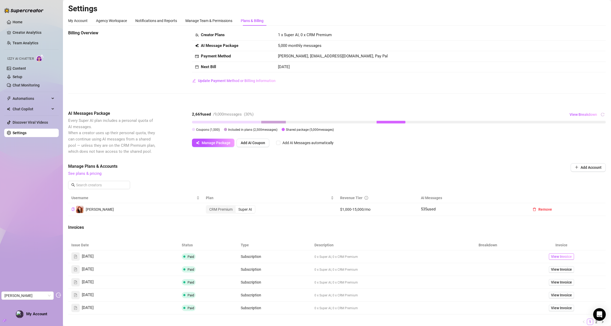
click at [553, 256] on span "View Invoice" at bounding box center [561, 257] width 21 height 6
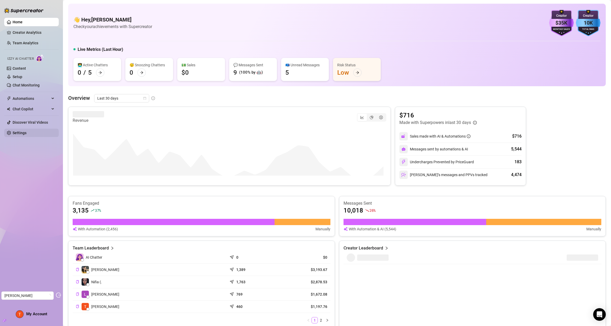
click at [25, 133] on link "Settings" at bounding box center [20, 133] width 14 height 4
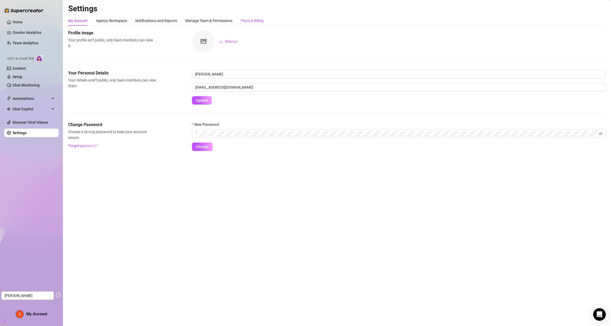
click at [252, 23] on div "Plans & Billing" at bounding box center [252, 21] width 23 height 6
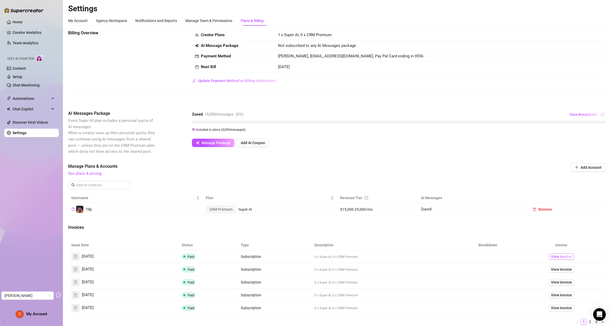
click at [556, 257] on span "View Invoice" at bounding box center [561, 257] width 21 height 6
click at [26, 68] on link "Content" at bounding box center [19, 68] width 13 height 4
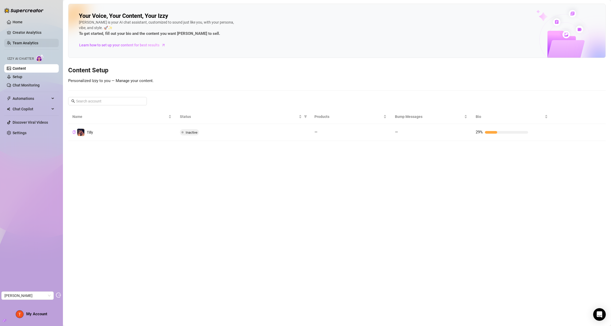
click at [17, 45] on link "Team Analytics" at bounding box center [26, 43] width 26 height 4
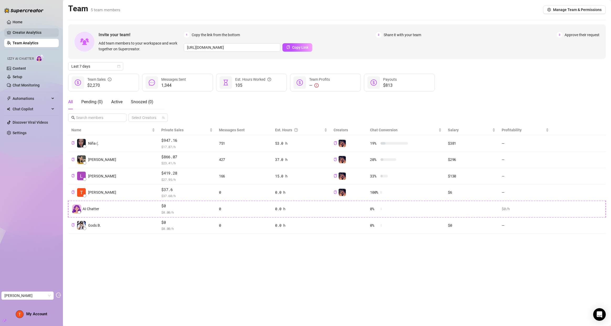
click at [18, 35] on link "Creator Analytics" at bounding box center [34, 32] width 42 height 8
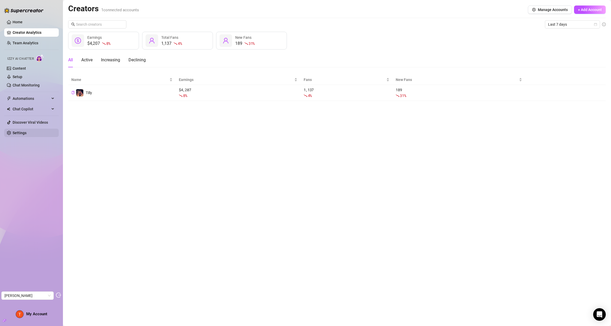
click at [15, 131] on link "Settings" at bounding box center [20, 133] width 14 height 4
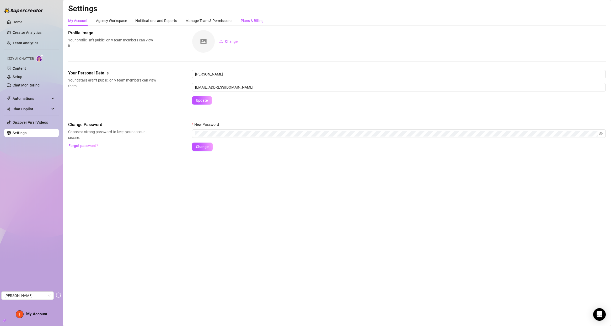
click at [257, 20] on div "Plans & Billing" at bounding box center [252, 21] width 23 height 6
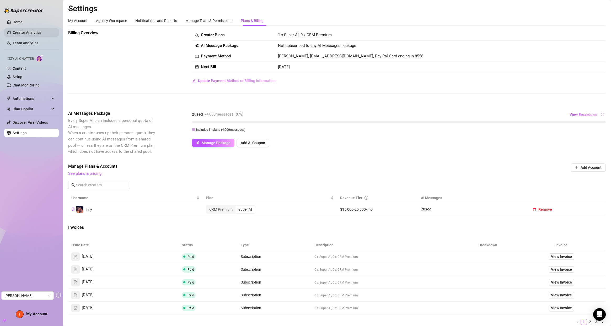
click at [15, 33] on link "Creator Analytics" at bounding box center [34, 32] width 42 height 8
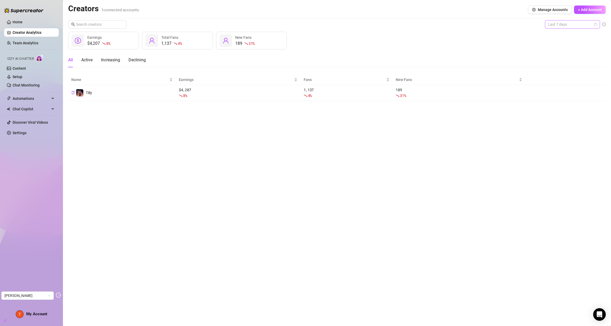
click at [598, 23] on div "Last 7 days" at bounding box center [572, 24] width 55 height 8
click at [27, 131] on link "Settings" at bounding box center [20, 133] width 14 height 4
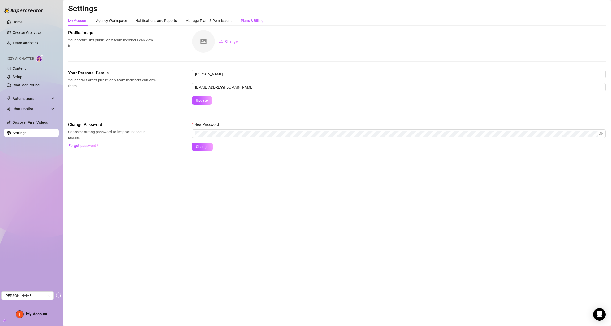
click at [250, 22] on div "Plans & Billing" at bounding box center [252, 21] width 23 height 6
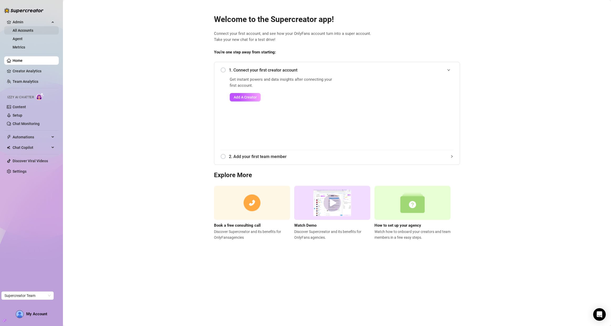
click at [33, 33] on link "All Accounts" at bounding box center [23, 30] width 21 height 4
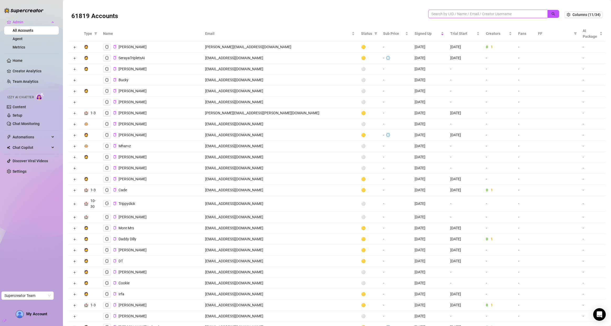
click at [466, 15] on input "search" at bounding box center [486, 14] width 109 height 6
paste input "kHGsAMyWbCgQZ9SWFbGd5lNhCXJ3"
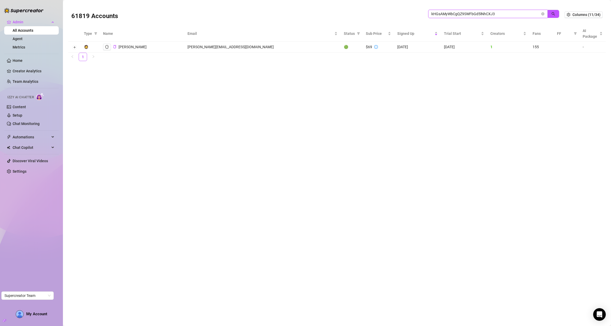
click at [445, 13] on input "kHGsAMyWbCgQZ9SWFbGd5lNhCXJ3" at bounding box center [486, 14] width 109 height 6
paste input "q3PiH0gtE6W6vgZCHtkjwUcL2uz2"
click at [453, 16] on input "q3PiH0gtE6W6vgZCHtkjwUcL2uz2" at bounding box center [486, 14] width 109 height 6
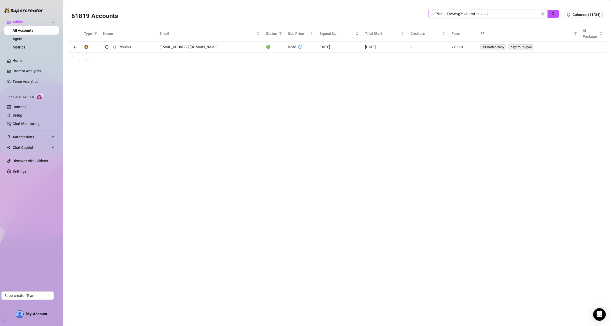
click at [453, 16] on input "q3PiH0gtE6W6vgZCHtkjwUcL2uz2" at bounding box center [486, 14] width 109 height 6
paste input "5ejgNSAyXpcCn5Ku7A2ERakIxCp"
click at [447, 12] on input "5ejgNSAyXpcCn5Ku7A2ERakIxCp2" at bounding box center [486, 14] width 109 height 6
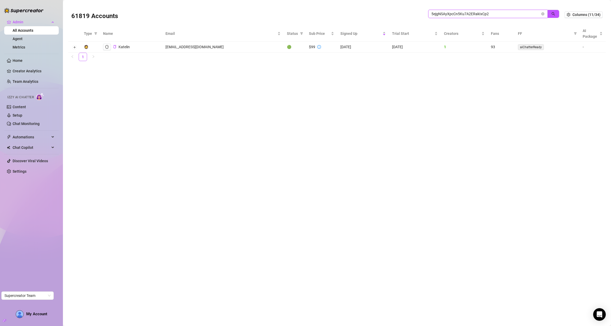
click at [447, 12] on input "5ejgNSAyXpcCn5Ku7A2ERakIxCp2" at bounding box center [486, 14] width 109 height 6
paste input "INV5sgXWpqevTMCk7TjvuUy7V42"
click at [498, 15] on input "INV5sgXWpqevTMCk7TjvuUy7V422" at bounding box center [486, 14] width 109 height 6
paste input "yvULdctlMDfZsiaqTos6ZADe9z83"
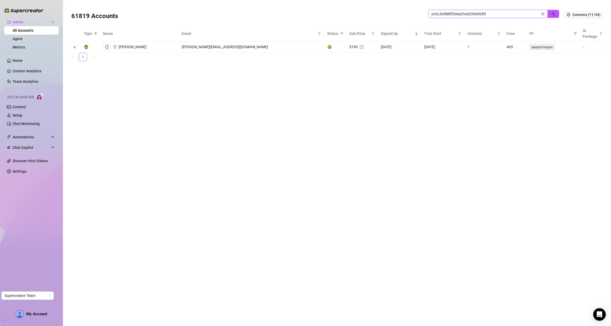
click at [478, 10] on span "yvULdctlMDfZsiaqTos6ZADe9z83" at bounding box center [487, 14] width 119 height 8
click at [478, 11] on input "yvULdctlMDfZsiaqTos6ZADe9z83" at bounding box center [486, 14] width 109 height 6
paste input "HxZYIQXiWGZF8h3m4MBeKl66Bgu2"
click at [505, 18] on span "HxZYIQXiWGZF8h3m4MBeKl66Bgu2" at bounding box center [487, 14] width 119 height 8
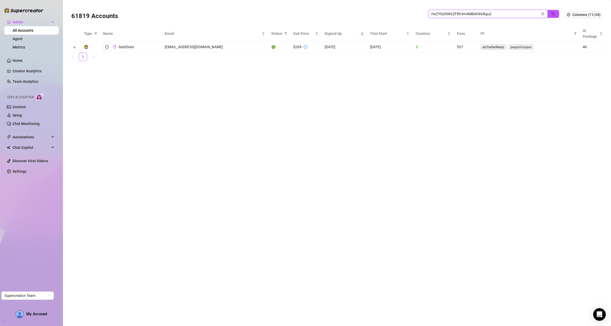
click at [502, 13] on input "HxZYIQXiWGZF8h3m4MBeKl66Bgu2" at bounding box center [486, 14] width 109 height 6
paste input "uxatWNZOzWRvwOE1KrpNEVLydfC3"
click at [452, 12] on input "uxatWNZOzWRvwOE1KrpNEVLydfC3" at bounding box center [486, 14] width 109 height 6
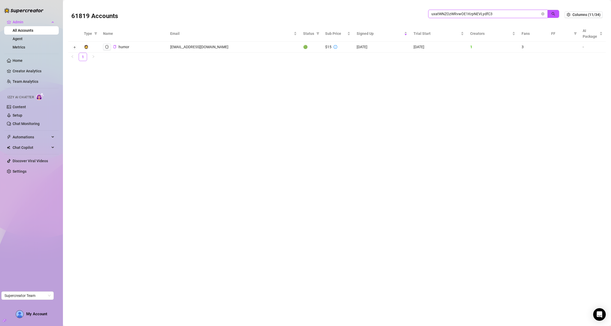
paste input "CVYU2c5eBLUVGulRcBzTG8cCQfv1"
click at [472, 12] on input "CVYU2c5eBLUVGulRcBzTG8cCQfv1" at bounding box center [486, 14] width 109 height 6
paste input "RNl83CNPz5UK4m2fqIs6c3R1VSK2"
click at [480, 17] on input "RNl83CNPz5UK4m2fqIs6c3R1VSK2" at bounding box center [486, 14] width 109 height 6
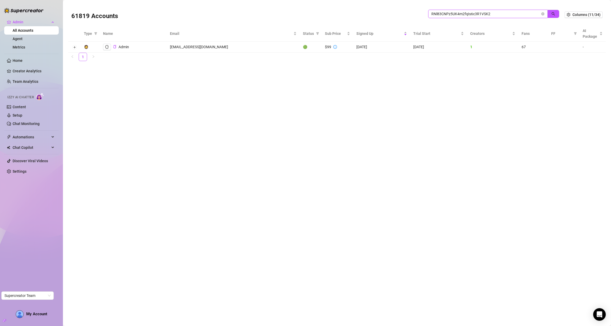
click at [480, 16] on input "RNl83CNPz5UK4m2fqIs6c3R1VSK2" at bounding box center [486, 14] width 109 height 6
paste input "FxcQDEvtSkRFQal9JYtFv9fMqx4"
click at [479, 12] on input "FxcQDEvtSkRFQal9JYtFv9fMqx42" at bounding box center [486, 14] width 109 height 6
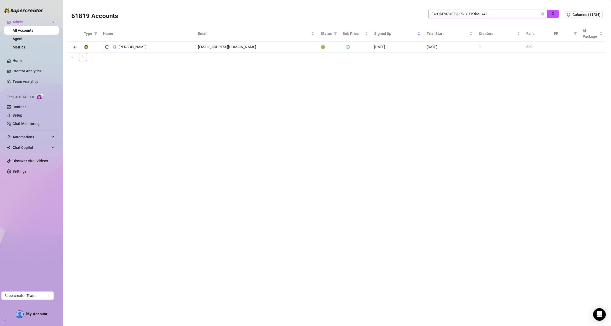
paste input "PsUT8oEKCtVYCKuicmIm1Y3KAug"
type input "PsUT8oEKCtVYCKuicmIm1Y3KAug2"
drag, startPoint x: 502, startPoint y: 16, endPoint x: 424, endPoint y: 13, distance: 78.2
click at [424, 13] on div "61819 Accounts PsUT8oEKCtVYCKuicmIm1Y3KAug2" at bounding box center [318, 15] width 494 height 18
click at [442, 16] on input "search" at bounding box center [486, 14] width 109 height 6
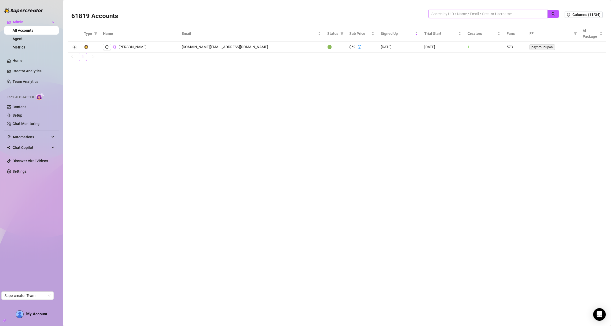
paste input "Q23TgWS3JSUzhkyUaQ5HNM2Aen22"
click at [108, 46] on icon "logout" at bounding box center [107, 47] width 4 height 4
click at [440, 14] on input "Q23TgWS3JSUzhkyUaQ5HNM2Aen22" at bounding box center [486, 14] width 109 height 6
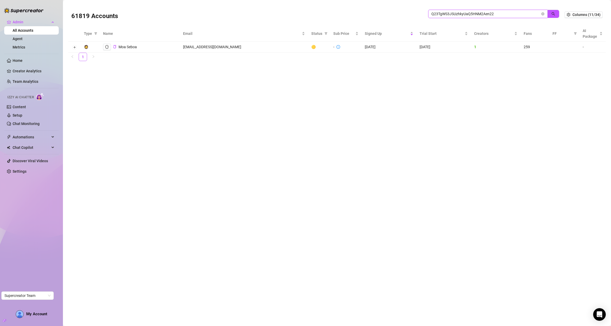
paste input "vSAltPT6qyVuWpwm6wdvhaG04rU"
click at [108, 48] on icon "logout" at bounding box center [107, 46] width 4 height 3
click at [478, 16] on input "vSAltPT6qyVuWpwm6wdvhaG04rU2" at bounding box center [486, 14] width 109 height 6
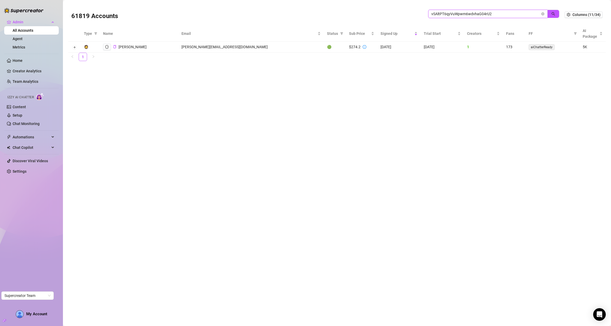
paste input "5456bFJVE3OWOdOZKlKMcZzbRoX"
type input "5456bFJVE3OWOdOZKlKMcZzbRoX2"
click at [105, 48] on icon "logout" at bounding box center [107, 47] width 4 height 4
click at [457, 18] on span "5456bFJVE3OWOdOZKlKMcZzbRoX2" at bounding box center [487, 14] width 119 height 8
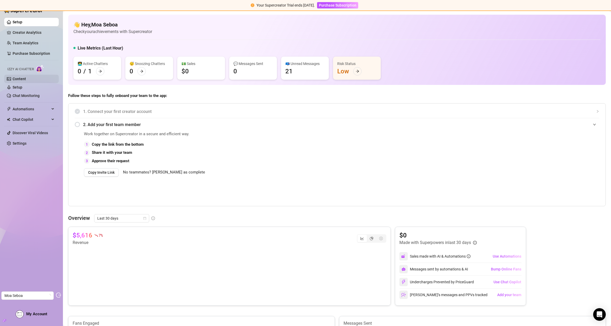
click at [21, 78] on link "Content" at bounding box center [19, 79] width 13 height 4
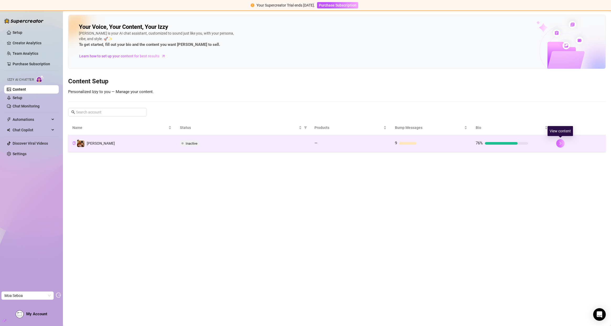
click at [559, 145] on icon "right" at bounding box center [561, 144] width 4 height 4
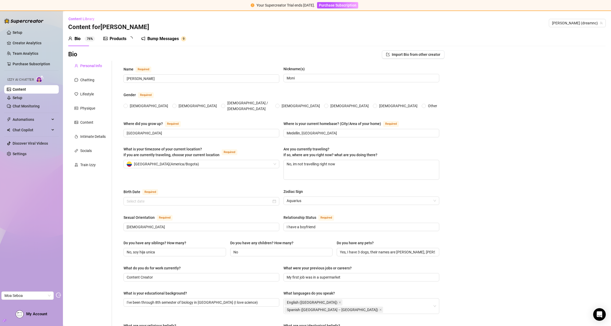
radio input "true"
type input "[DATE]"
click at [80, 84] on div "Chatting" at bounding box center [90, 80] width 44 height 10
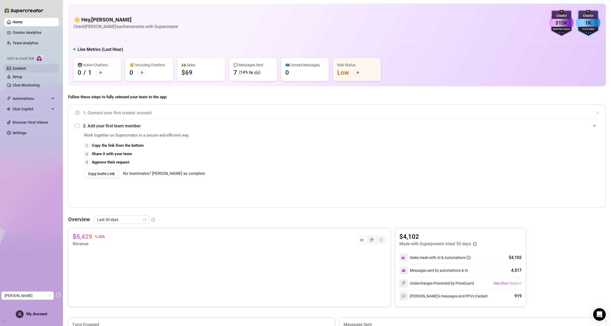
click at [26, 66] on link "Content" at bounding box center [19, 68] width 13 height 4
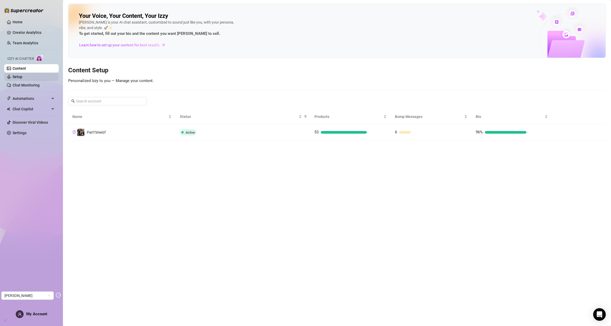
click at [22, 77] on link "Setup" at bounding box center [18, 77] width 10 height 4
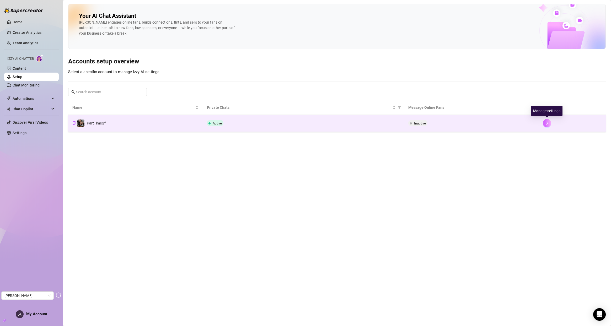
click at [549, 122] on button "button" at bounding box center [547, 123] width 8 height 8
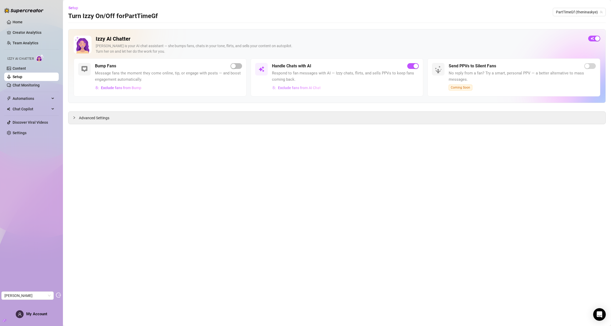
click at [307, 88] on span "Exclude fans from AI Chat" at bounding box center [299, 88] width 43 height 4
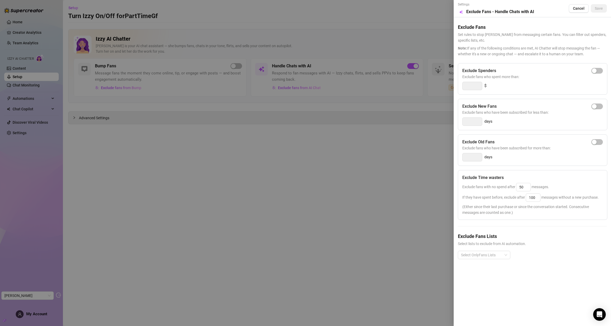
click at [437, 7] on div at bounding box center [305, 163] width 611 height 326
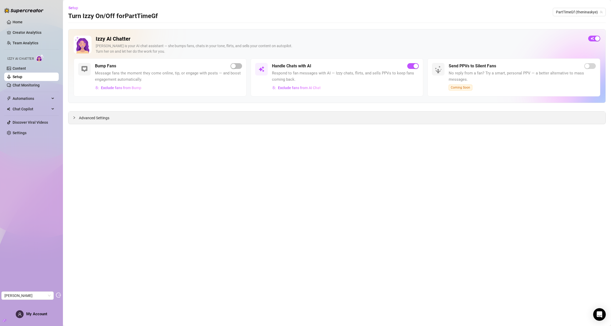
click at [93, 119] on span "Advanced Settings" at bounding box center [94, 118] width 30 height 6
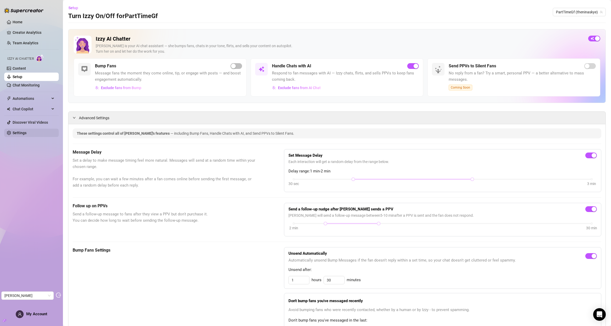
click at [27, 132] on link "Settings" at bounding box center [20, 133] width 14 height 4
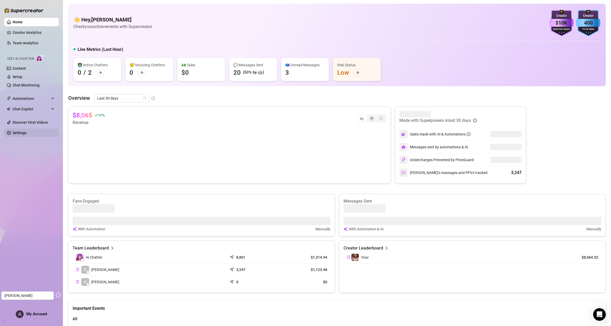
click at [19, 132] on link "Settings" at bounding box center [20, 133] width 14 height 4
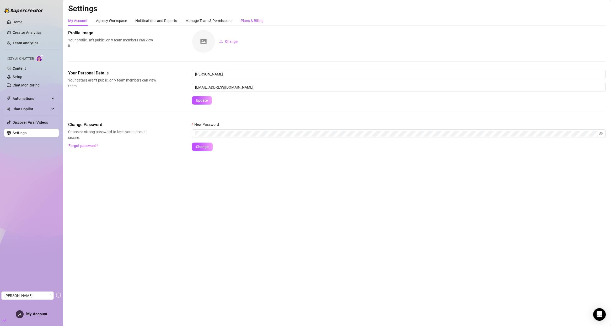
click at [246, 20] on div "Plans & Billing" at bounding box center [252, 21] width 23 height 6
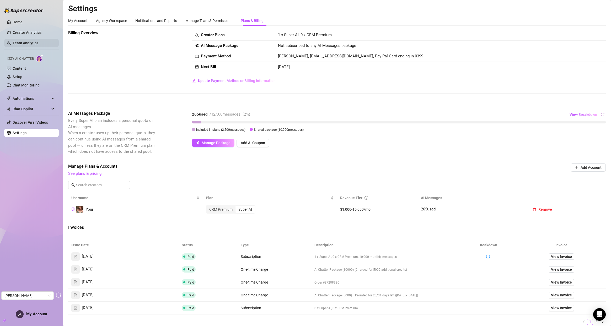
click at [23, 44] on link "Team Analytics" at bounding box center [26, 43] width 26 height 4
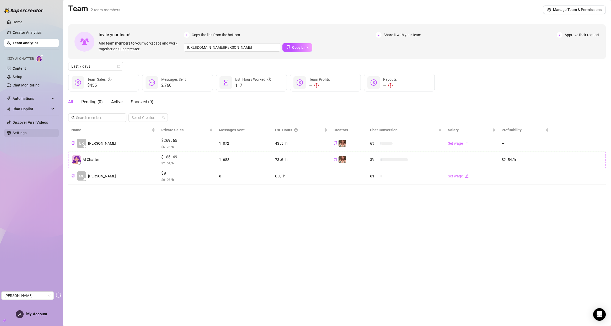
click at [26, 135] on link "Settings" at bounding box center [20, 133] width 14 height 4
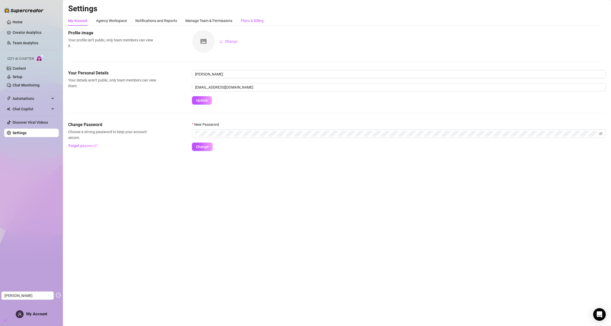
click at [254, 23] on div "Plans & Billing" at bounding box center [252, 21] width 23 height 6
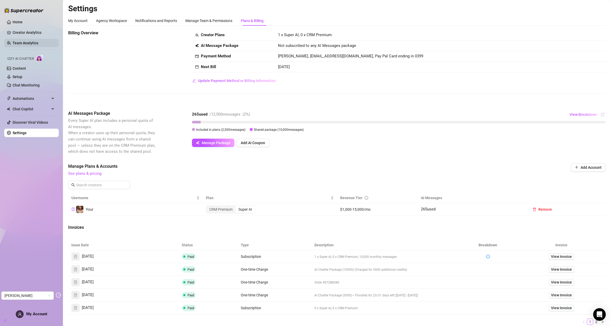
click at [27, 42] on link "Team Analytics" at bounding box center [26, 43] width 26 height 4
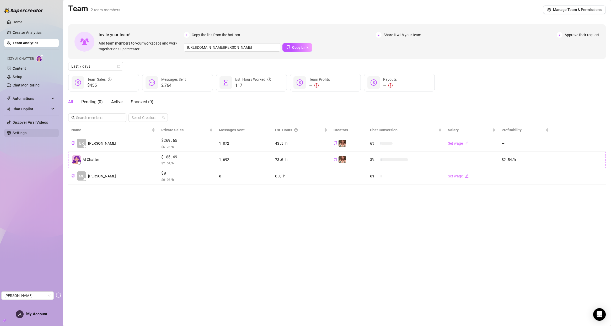
click at [27, 135] on link "Settings" at bounding box center [20, 133] width 14 height 4
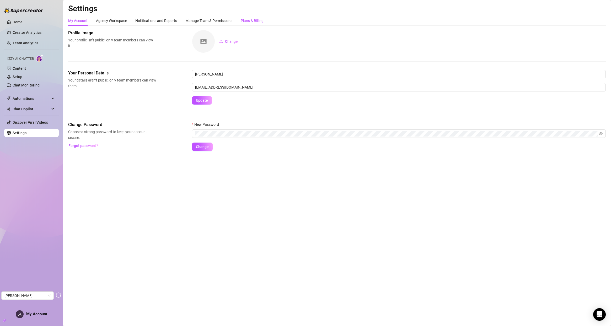
click at [254, 19] on div "Plans & Billing" at bounding box center [252, 21] width 23 height 6
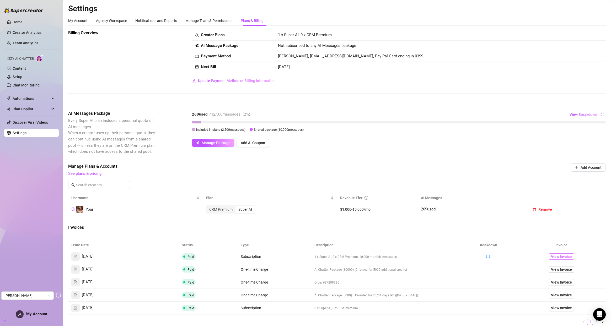
click at [556, 259] on span "View Invoice" at bounding box center [561, 257] width 21 height 6
click at [565, 270] on span "View Invoice" at bounding box center [561, 270] width 21 height 6
click at [24, 41] on link "Team Analytics" at bounding box center [26, 43] width 26 height 4
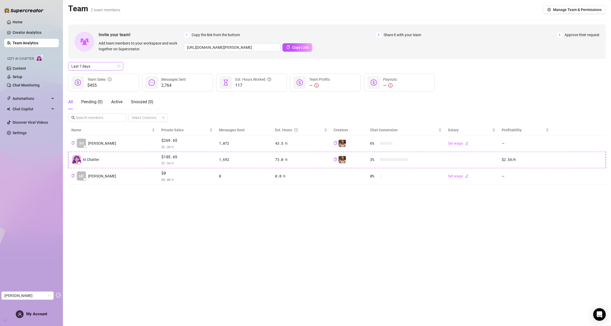
click at [119, 66] on icon "calendar" at bounding box center [118, 66] width 3 height 3
click at [94, 110] on div "Custom date" at bounding box center [95, 111] width 47 height 6
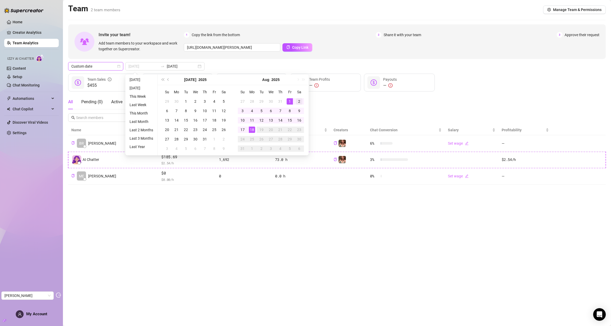
type input "2025-08-02"
click at [299, 102] on div "2" at bounding box center [299, 101] width 6 height 6
type input "2025-08-16"
click at [297, 118] on div "16" at bounding box center [299, 120] width 6 height 6
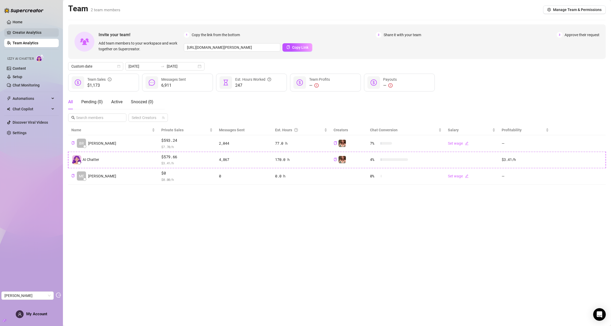
click at [27, 30] on link "Creator Analytics" at bounding box center [34, 32] width 42 height 8
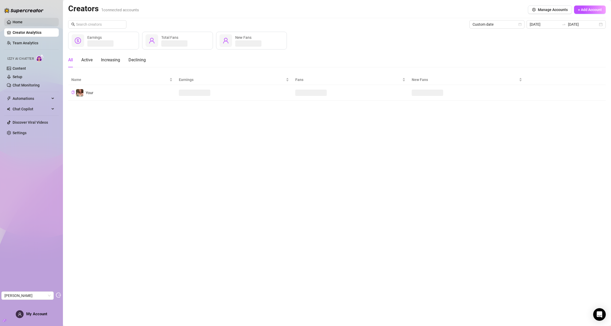
click at [23, 22] on link "Home" at bounding box center [18, 22] width 10 height 4
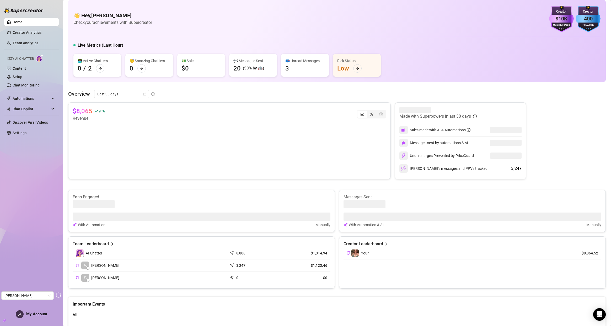
scroll to position [6, 0]
click at [144, 93] on icon "calendar" at bounding box center [144, 92] width 3 height 3
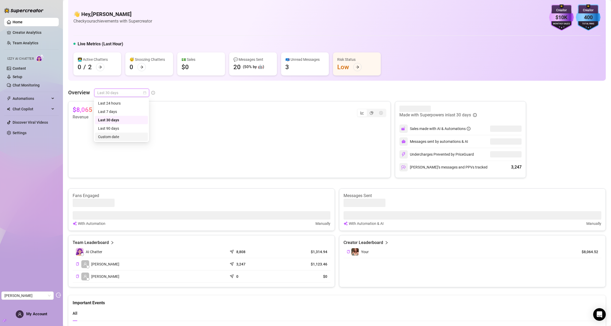
click at [115, 137] on div "Custom date" at bounding box center [121, 137] width 47 height 6
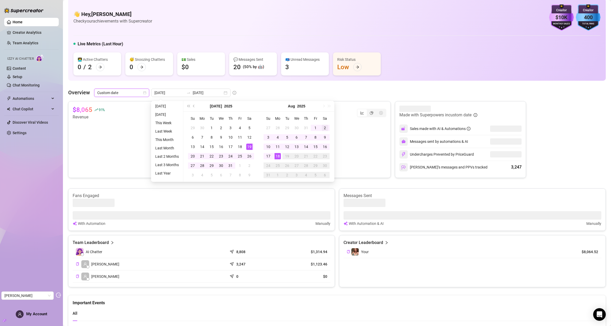
type input "2025-08-02"
click at [324, 128] on div "2" at bounding box center [325, 128] width 6 height 6
type input "2025-08-16"
click at [321, 145] on td "16" at bounding box center [324, 146] width 9 height 9
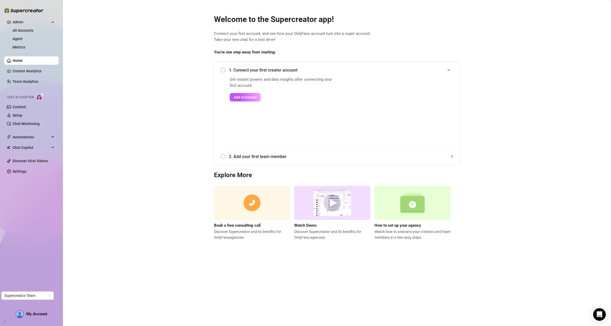
drag, startPoint x: 17, startPoint y: 32, endPoint x: 375, endPoint y: 0, distance: 360.1
click at [17, 32] on link "All Accounts" at bounding box center [23, 30] width 21 height 4
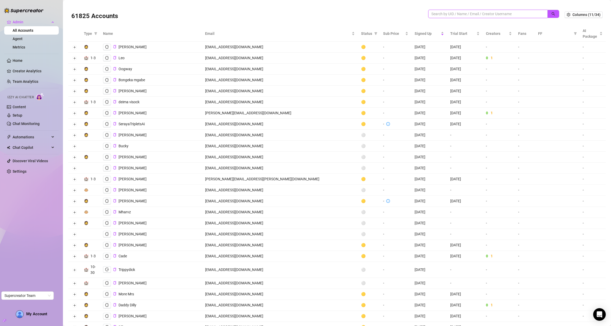
click at [438, 14] on input "search" at bounding box center [486, 14] width 109 height 6
paste input "WnlqCLiU7vdxlWZsccsfxQwmhRc2"
type input "WnlqCLiU7vdxlWZsccsfxQwmhRc2"
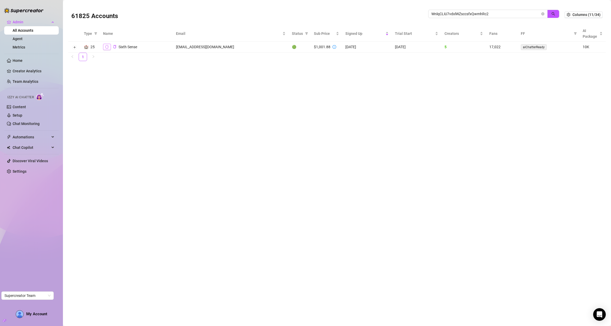
click at [105, 47] on icon "logout" at bounding box center [107, 46] width 4 height 3
click at [333, 47] on icon "info-circle" at bounding box center [335, 47] width 4 height 4
click at [72, 46] on button "Expand row" at bounding box center [74, 47] width 4 height 4
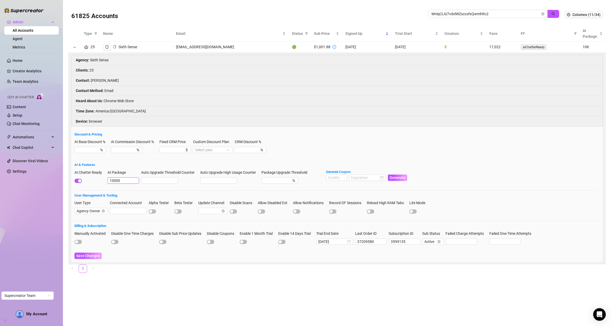
drag, startPoint x: 124, startPoint y: 180, endPoint x: 97, endPoint y: 181, distance: 27.3
click at [97, 181] on div "AI Chatter Ready AI Package 10000 Auto Upgrade Threshold Counter Auto Upgrade H…" at bounding box center [337, 179] width 525 height 19
type input "0"
click at [92, 255] on span "Save Changes" at bounding box center [88, 256] width 24 height 4
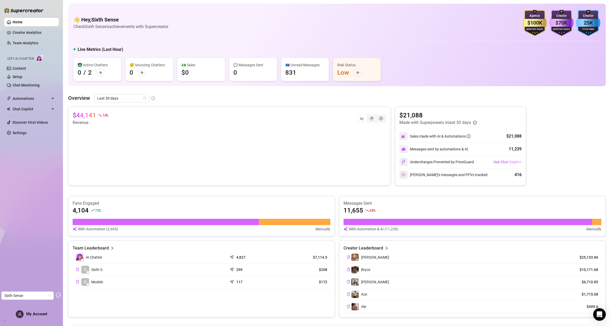
click at [31, 138] on ul "Home Creator Analytics Team Analytics Izzy AI Chatter Content Setup Chat Monito…" at bounding box center [31, 78] width 55 height 124
click at [27, 132] on link "Settings" at bounding box center [20, 133] width 14 height 4
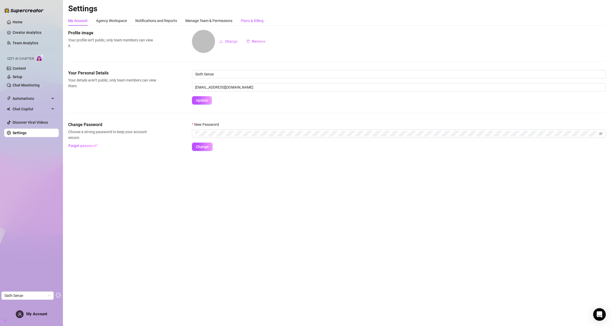
click at [258, 22] on div "Plans & Billing" at bounding box center [252, 21] width 23 height 6
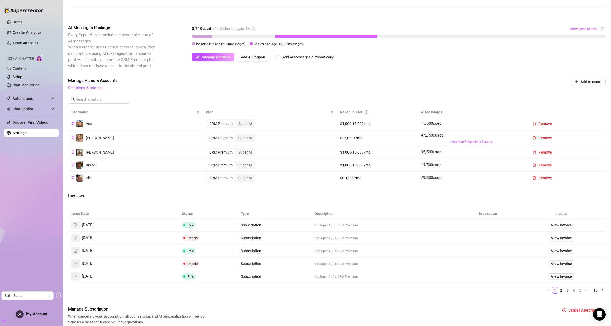
scroll to position [86, 0]
click at [566, 228] on span "View Invoice" at bounding box center [561, 225] width 21 height 6
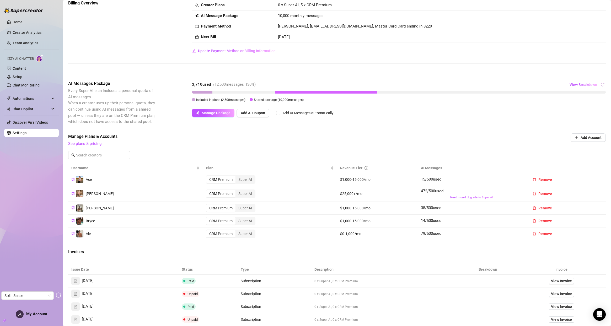
scroll to position [29, 0]
click at [28, 45] on link "Team Analytics" at bounding box center [26, 43] width 26 height 4
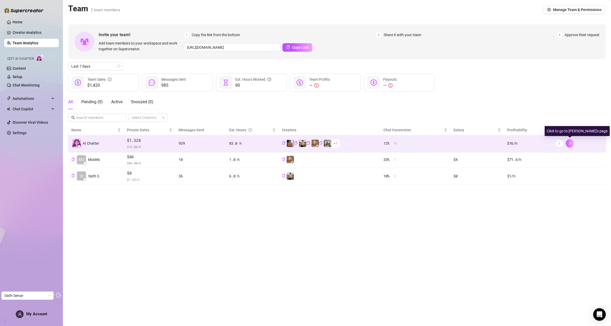
click at [573, 145] on button "button" at bounding box center [570, 143] width 8 height 8
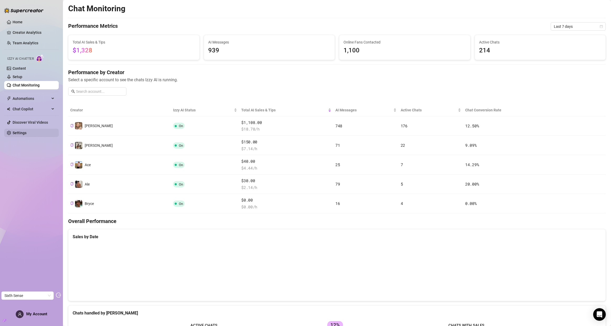
click at [14, 131] on link "Settings" at bounding box center [20, 133] width 14 height 4
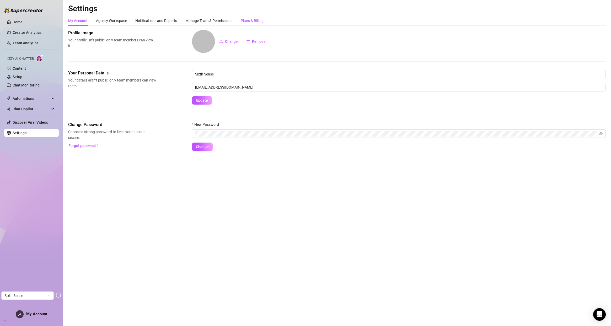
click at [245, 21] on div "Plans & Billing" at bounding box center [252, 21] width 23 height 6
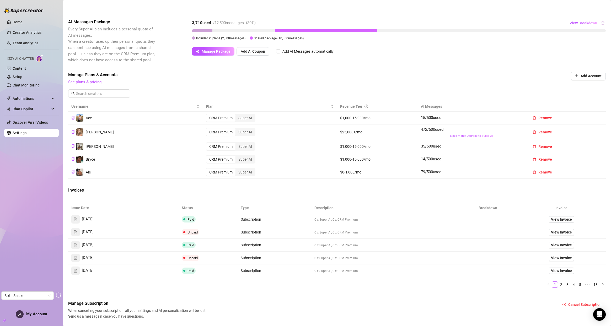
scroll to position [107, 0]
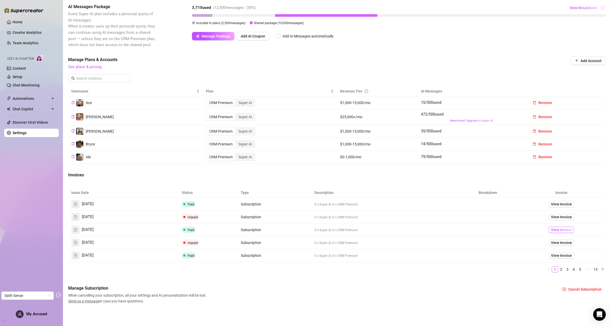
click at [561, 230] on span "View Invoice" at bounding box center [561, 230] width 21 height 6
click at [567, 204] on span "View Invoice" at bounding box center [561, 205] width 21 height 6
click at [25, 35] on link "Creator Analytics" at bounding box center [34, 32] width 42 height 8
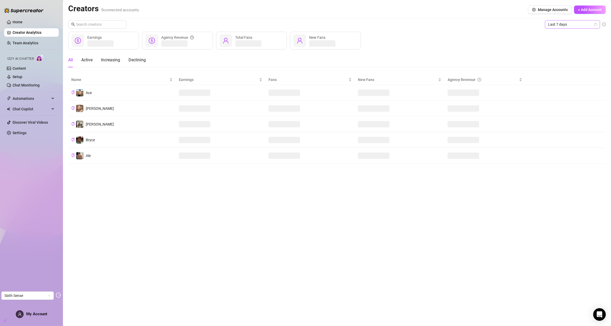
click at [595, 23] on icon "calendar" at bounding box center [596, 24] width 3 height 3
click at [568, 52] on div "Last 30 days" at bounding box center [572, 52] width 47 height 6
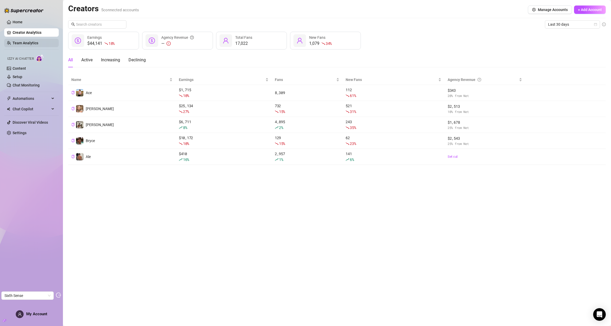
click at [22, 42] on link "Team Analytics" at bounding box center [26, 43] width 26 height 4
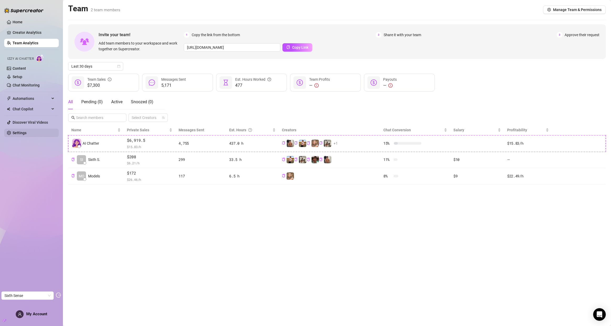
click at [17, 133] on link "Settings" at bounding box center [20, 133] width 14 height 4
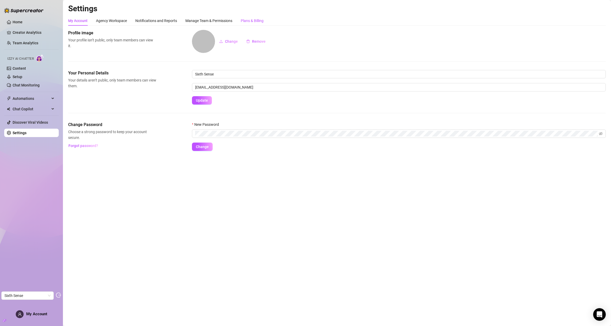
click at [255, 20] on div "Plans & Billing" at bounding box center [252, 21] width 23 height 6
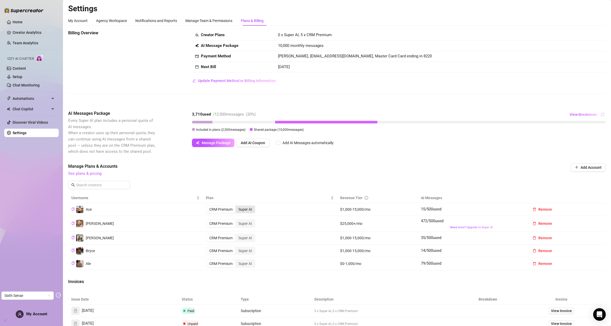
click at [248, 209] on div "Super AI" at bounding box center [245, 209] width 19 height 7
click at [237, 207] on input "Super AI" at bounding box center [237, 207] width 0 height 0
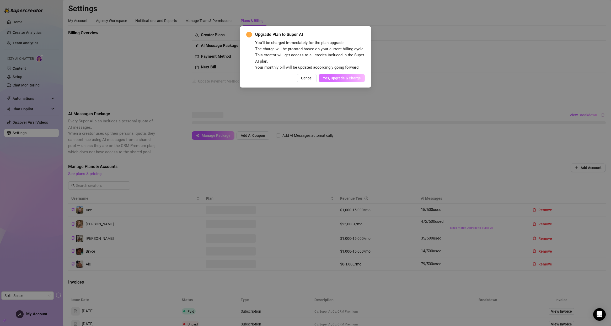
click at [343, 82] on button "Yes, Upgrade & Charge" at bounding box center [342, 78] width 46 height 8
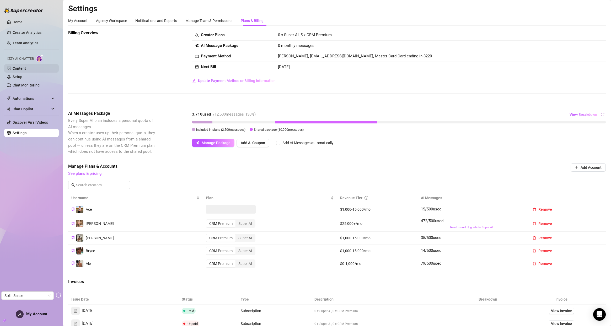
click at [22, 69] on link "Content" at bounding box center [19, 68] width 13 height 4
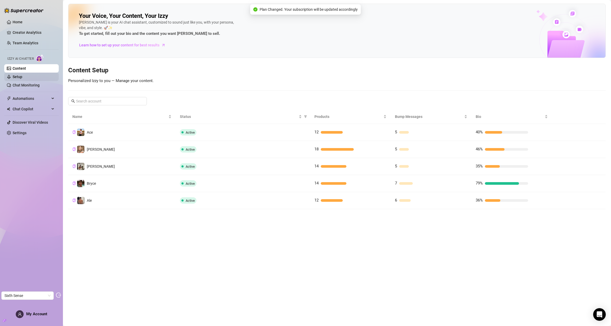
click at [22, 75] on link "Setup" at bounding box center [18, 77] width 10 height 4
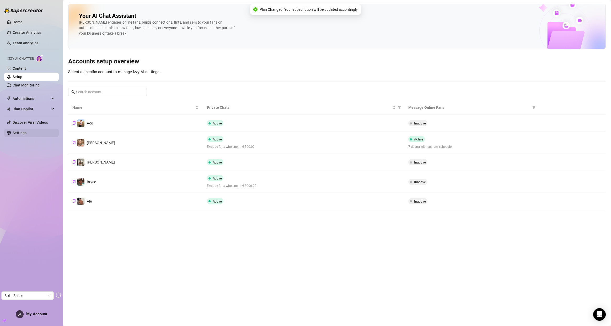
click at [22, 133] on link "Settings" at bounding box center [20, 133] width 14 height 4
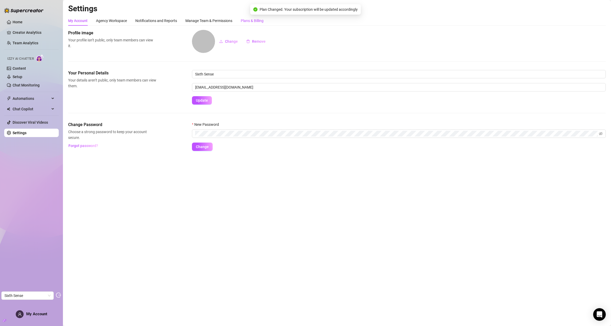
click at [251, 22] on div "Plans & Billing" at bounding box center [252, 21] width 23 height 6
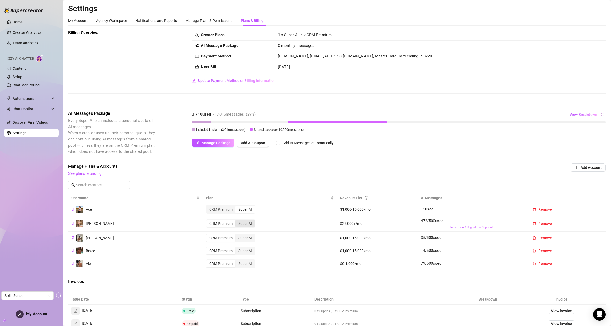
click at [245, 224] on div "Super AI" at bounding box center [245, 223] width 19 height 7
click at [237, 221] on input "Super AI" at bounding box center [237, 221] width 0 height 0
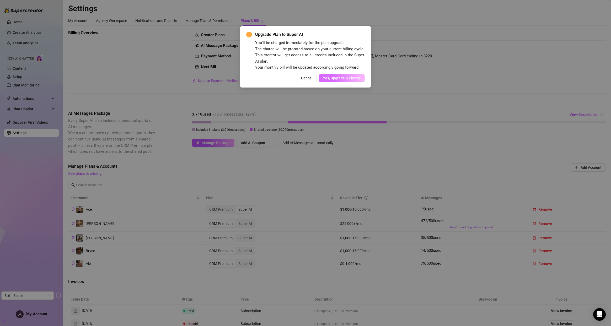
click at [342, 80] on span "Yes, Upgrade & Charge" at bounding box center [342, 78] width 38 height 4
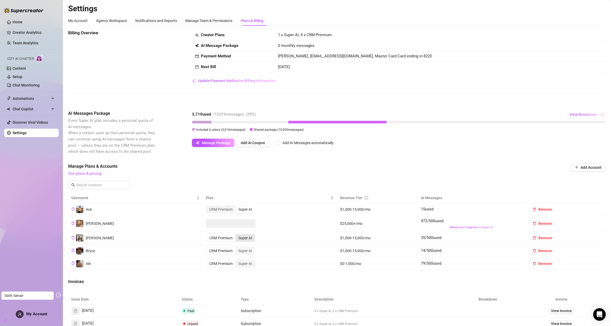
click at [251, 237] on div "Super AI" at bounding box center [245, 238] width 19 height 7
click at [237, 235] on input "Super AI" at bounding box center [237, 235] width 0 height 0
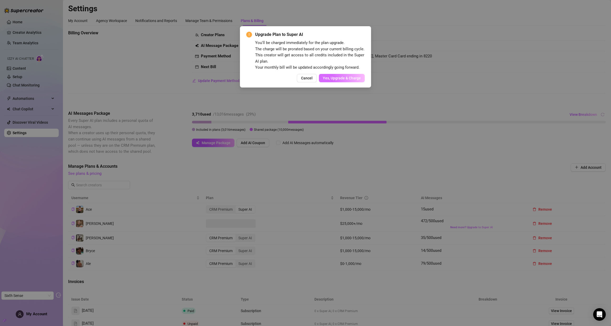
click at [349, 80] on span "Yes, Upgrade & Charge" at bounding box center [342, 78] width 38 height 4
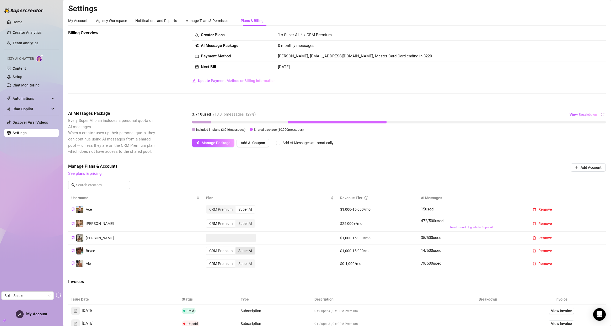
click at [242, 250] on div "Super AI" at bounding box center [245, 250] width 19 height 7
click at [237, 248] on input "Super AI" at bounding box center [237, 248] width 0 height 0
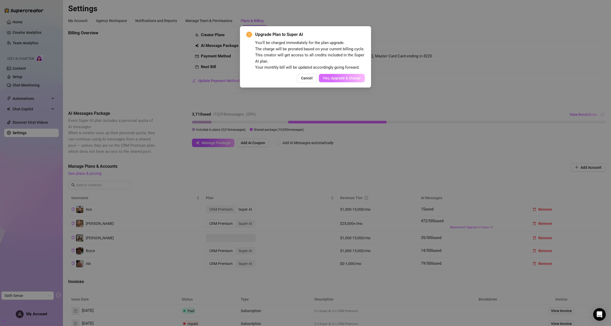
click at [334, 82] on button "Yes, Upgrade & Charge" at bounding box center [342, 78] width 46 height 8
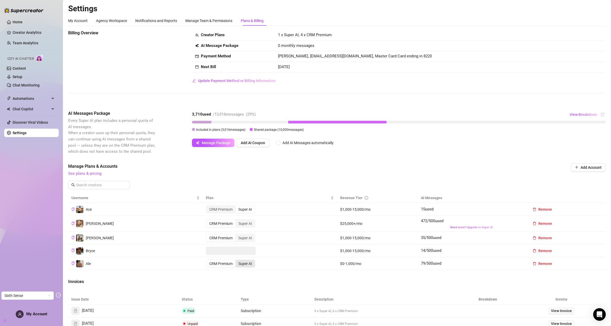
click at [237, 266] on div "Super AI" at bounding box center [245, 263] width 19 height 7
click at [237, 261] on input "Super AI" at bounding box center [237, 261] width 0 height 0
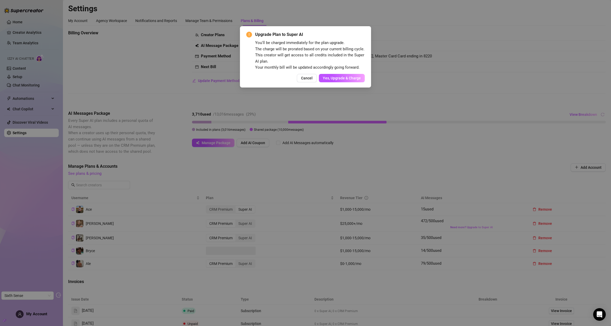
click at [348, 80] on span "Yes, Upgrade & Charge" at bounding box center [342, 78] width 38 height 4
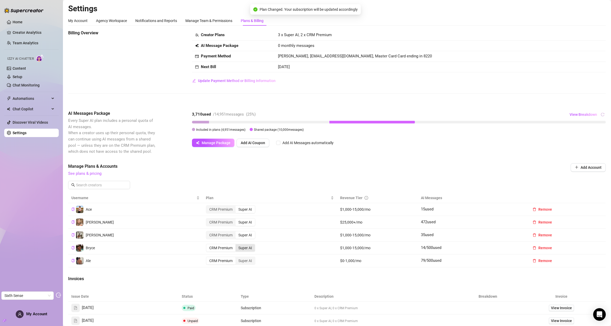
click at [253, 247] on div "Super AI" at bounding box center [245, 248] width 19 height 7
click at [237, 245] on input "Super AI" at bounding box center [237, 245] width 0 height 0
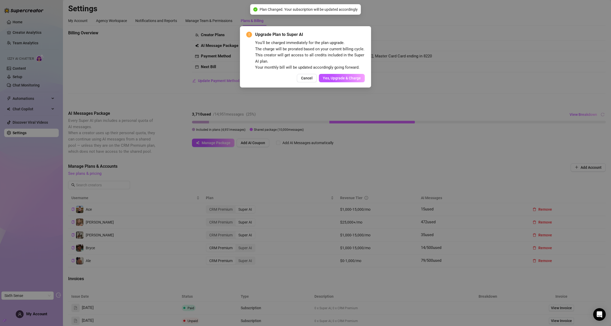
click at [438, 74] on div "Upgrade Plan to Super AI You'll be charged immediately for the plan upgrade. Th…" at bounding box center [305, 163] width 611 height 326
click at [359, 80] on span "Yes, Upgrade & Charge" at bounding box center [342, 78] width 38 height 4
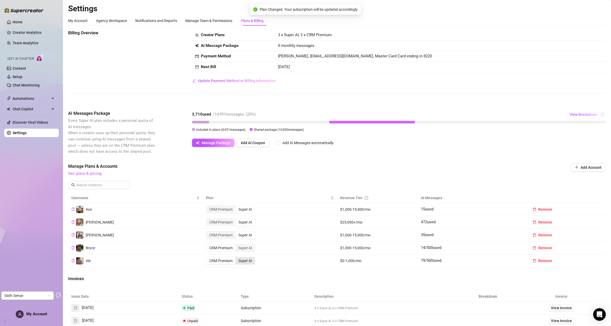
click at [245, 261] on div "Super AI" at bounding box center [245, 260] width 19 height 7
click at [237, 258] on input "Super AI" at bounding box center [237, 258] width 0 height 0
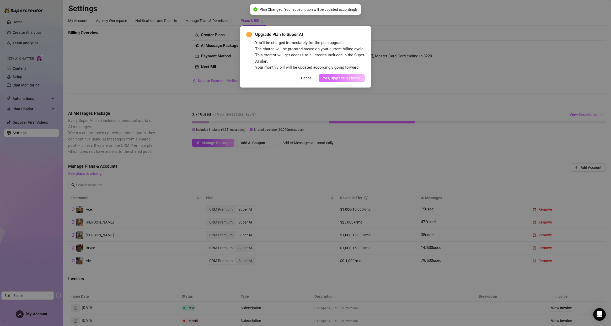
click at [334, 82] on button "Yes, Upgrade & Charge" at bounding box center [342, 78] width 46 height 8
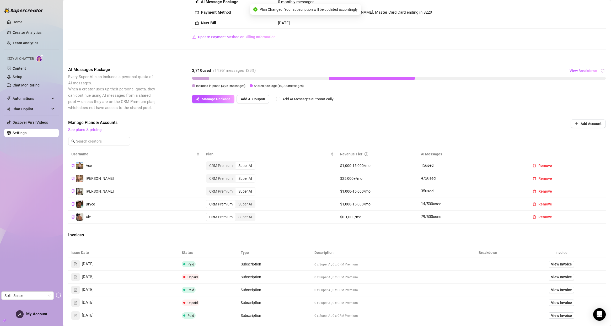
scroll to position [104, 0]
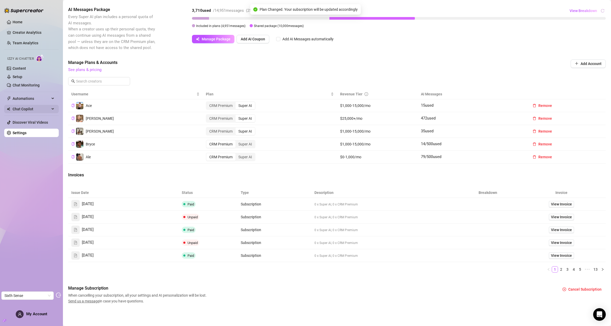
click at [25, 108] on span "Chat Copilot" at bounding box center [31, 109] width 37 height 8
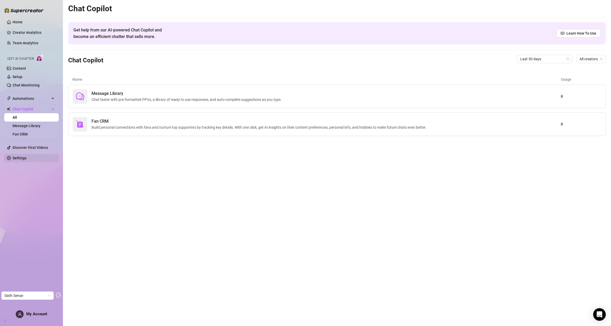
click at [26, 158] on link "Settings" at bounding box center [20, 158] width 14 height 4
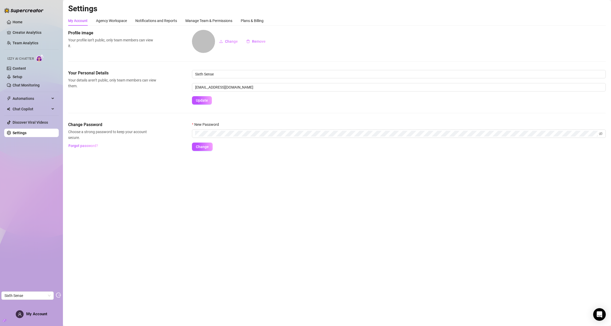
click at [268, 15] on div "Settings My Account Agency Workspace Notifications and Reports Manage Team & Pe…" at bounding box center [337, 81] width 538 height 154
click at [236, 32] on div "Change Remove" at bounding box center [399, 41] width 414 height 23
click at [261, 14] on div "Settings My Account Agency Workspace Notifications and Reports Manage Team & Pe…" at bounding box center [337, 81] width 538 height 154
click at [256, 20] on div "Plans & Billing" at bounding box center [252, 21] width 23 height 6
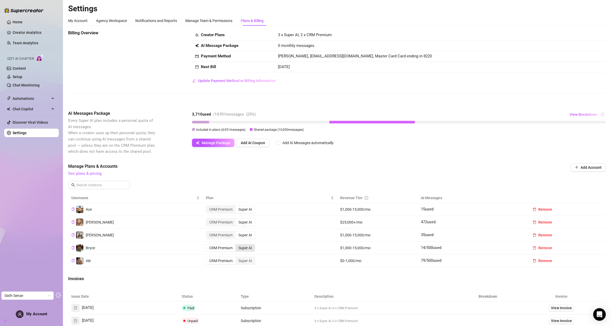
click at [244, 250] on div "Super AI" at bounding box center [245, 248] width 19 height 7
click at [237, 245] on input "Super AI" at bounding box center [237, 245] width 0 height 0
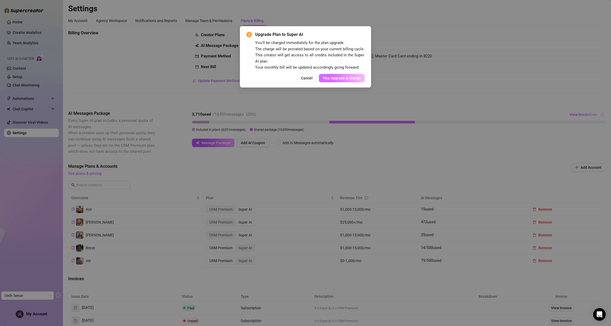
click at [343, 80] on span "Yes, Upgrade & Charge" at bounding box center [342, 78] width 38 height 4
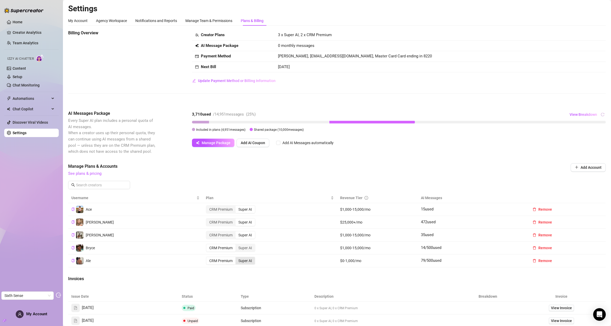
click at [242, 261] on div "Super AI" at bounding box center [245, 260] width 19 height 7
click at [237, 258] on input "Super AI" at bounding box center [237, 258] width 0 height 0
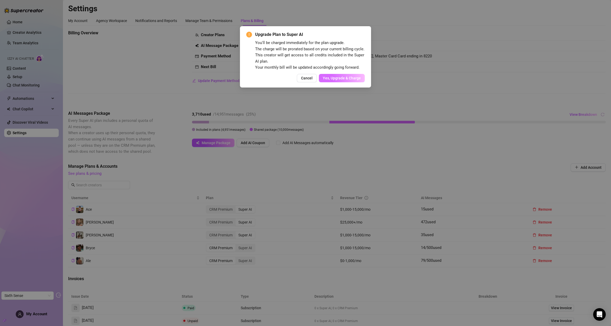
click at [332, 80] on span "Yes, Upgrade & Charge" at bounding box center [342, 78] width 38 height 4
